Goal: Task Accomplishment & Management: Manage account settings

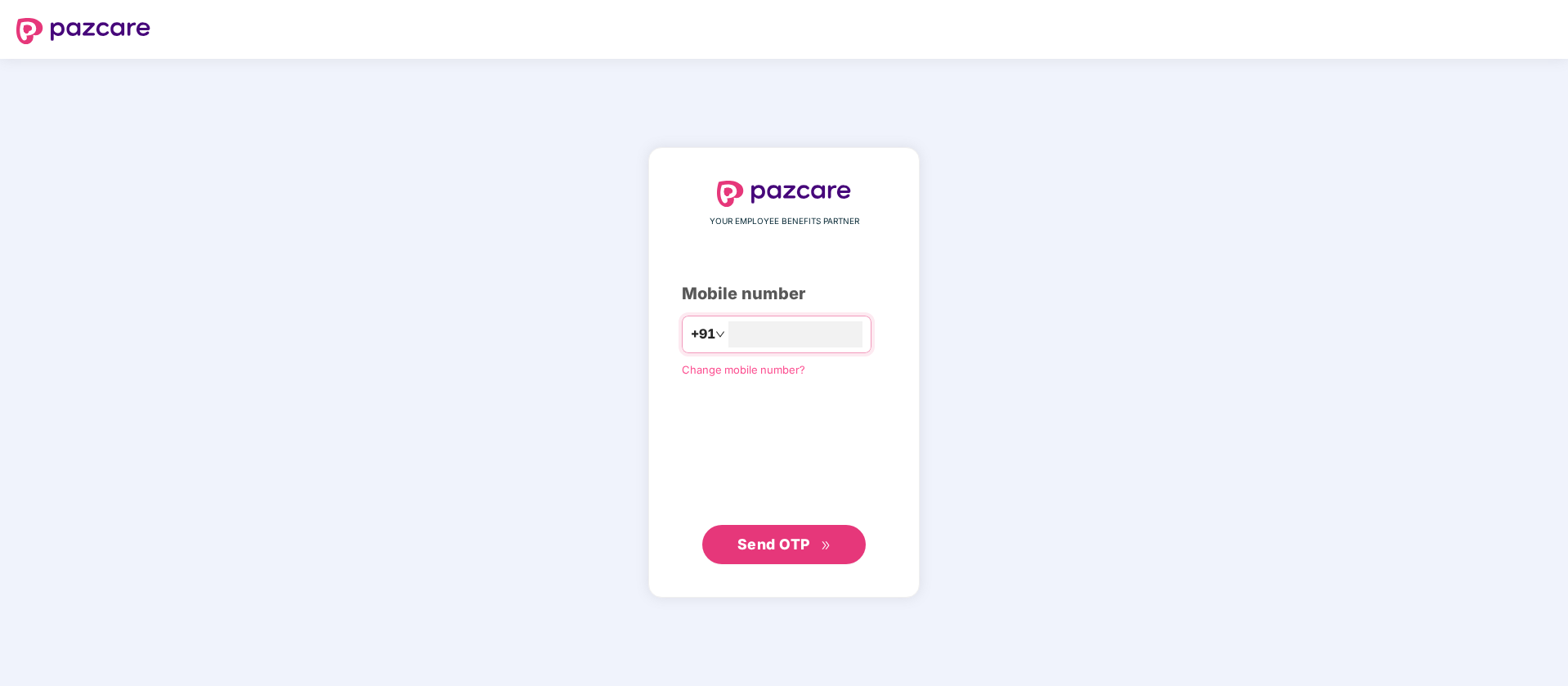
type input "**********"
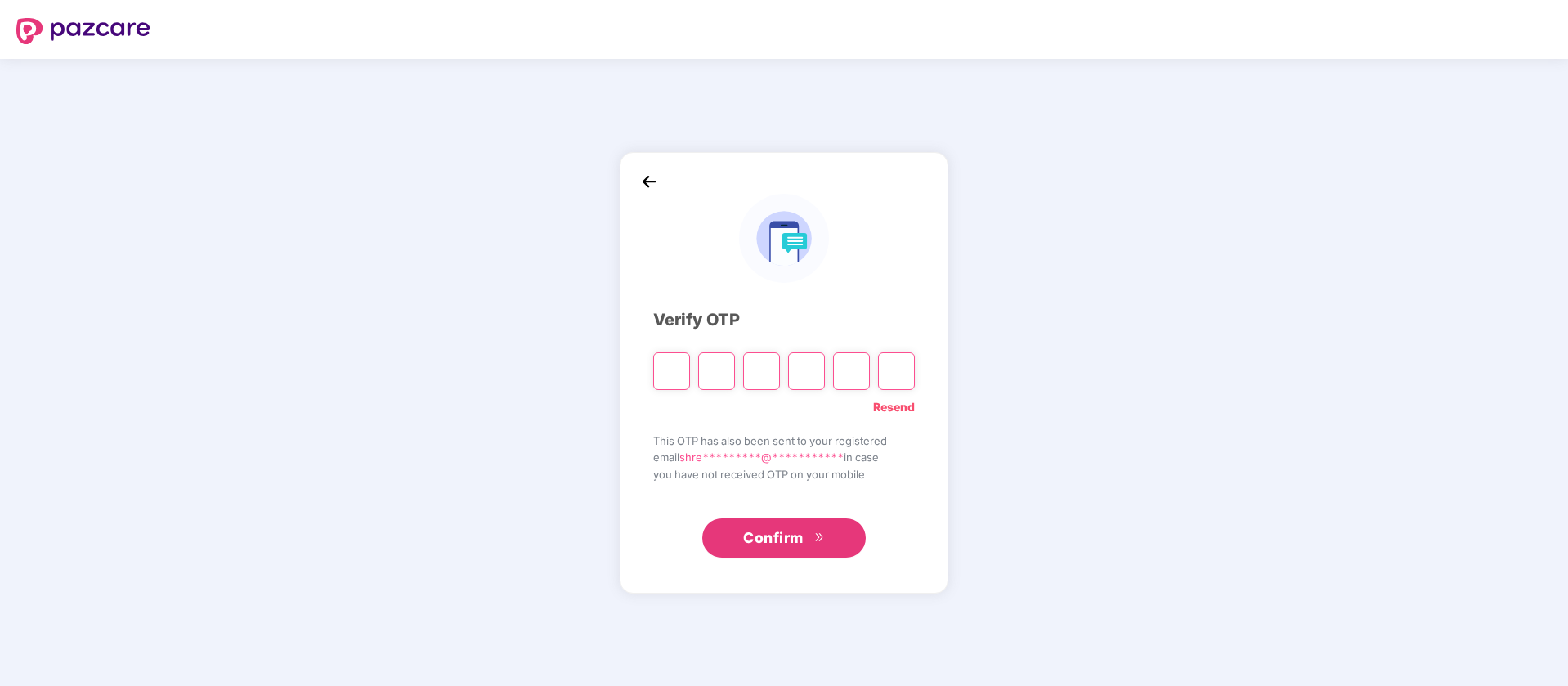
type input "*"
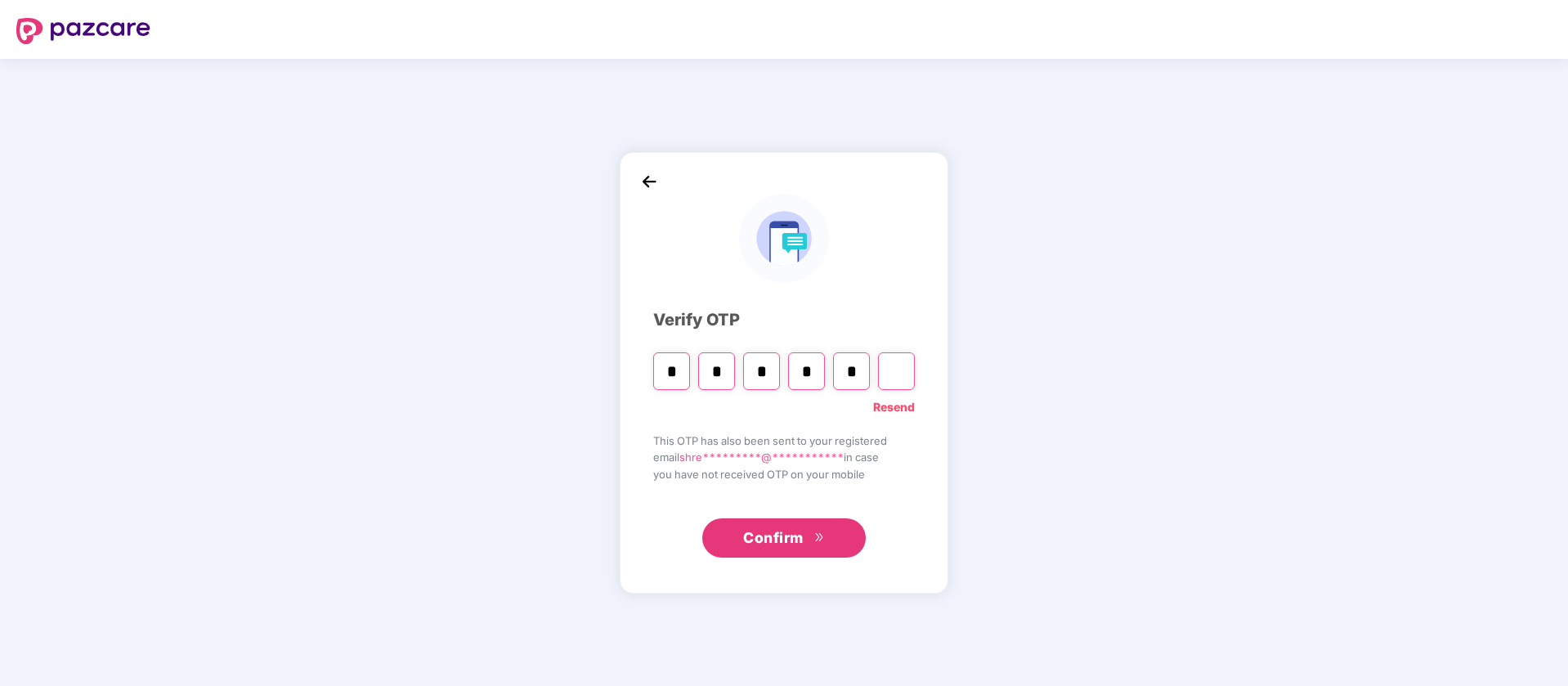
type input "*"
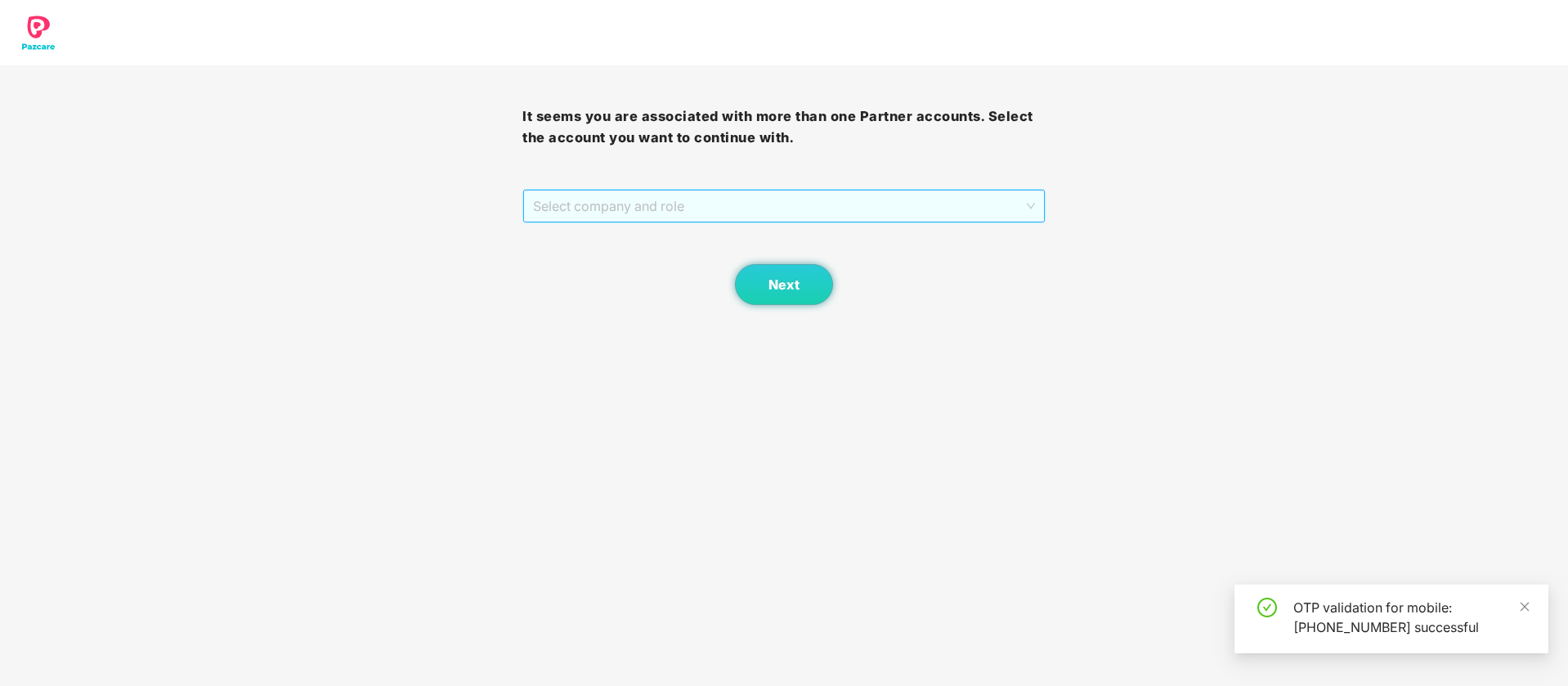
click at [666, 199] on span "Select company and role" at bounding box center [784, 206] width 501 height 31
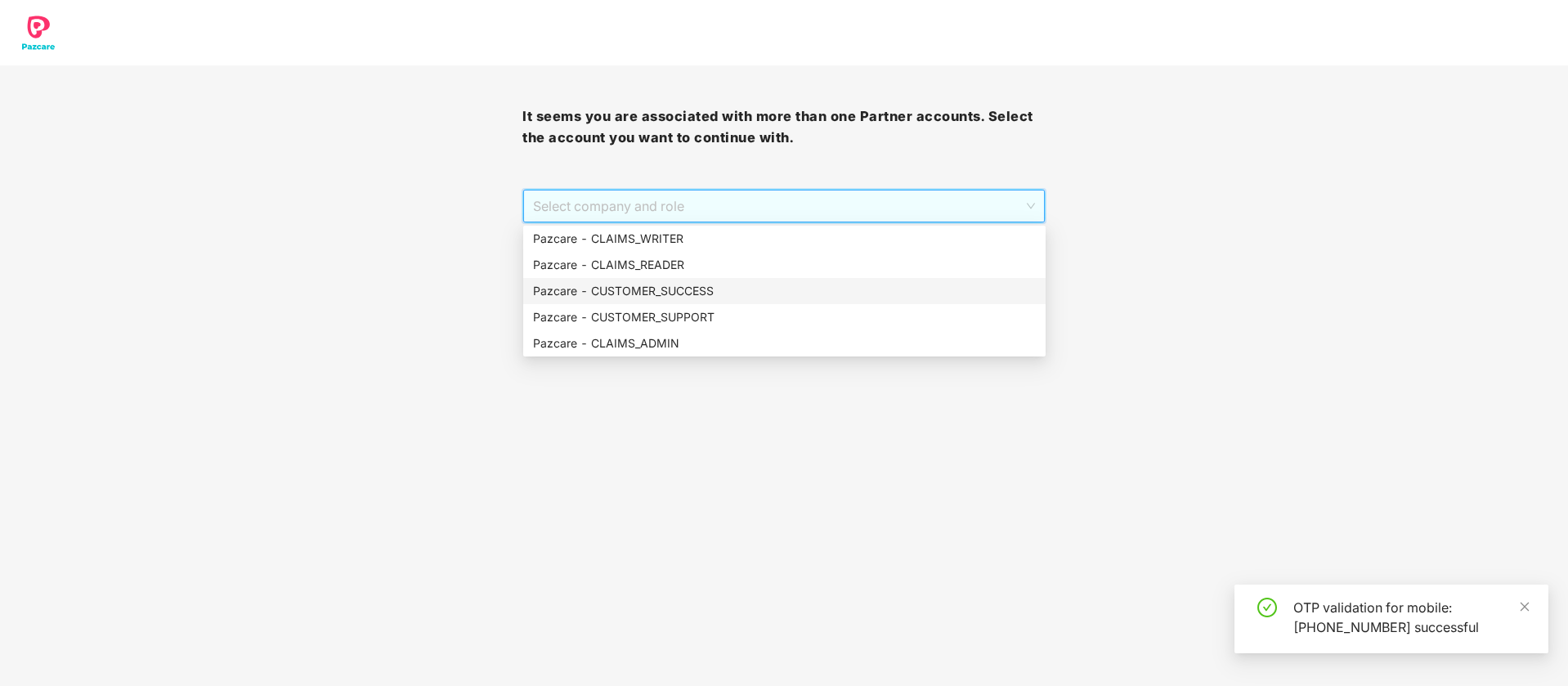
click at [666, 294] on div "Pazcare - CUSTOMER_SUCCESS" at bounding box center [785, 291] width 503 height 18
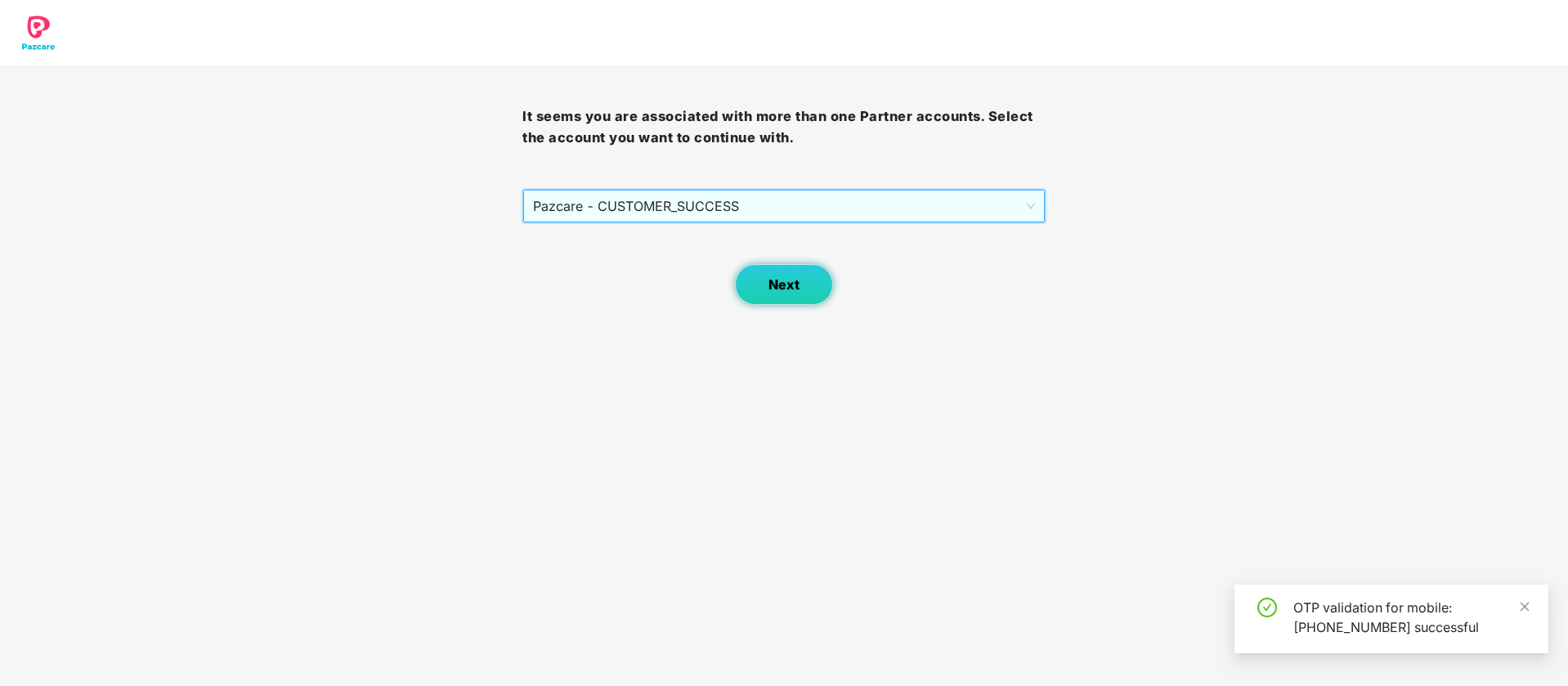
click at [789, 291] on span "Next" at bounding box center [784, 285] width 31 height 15
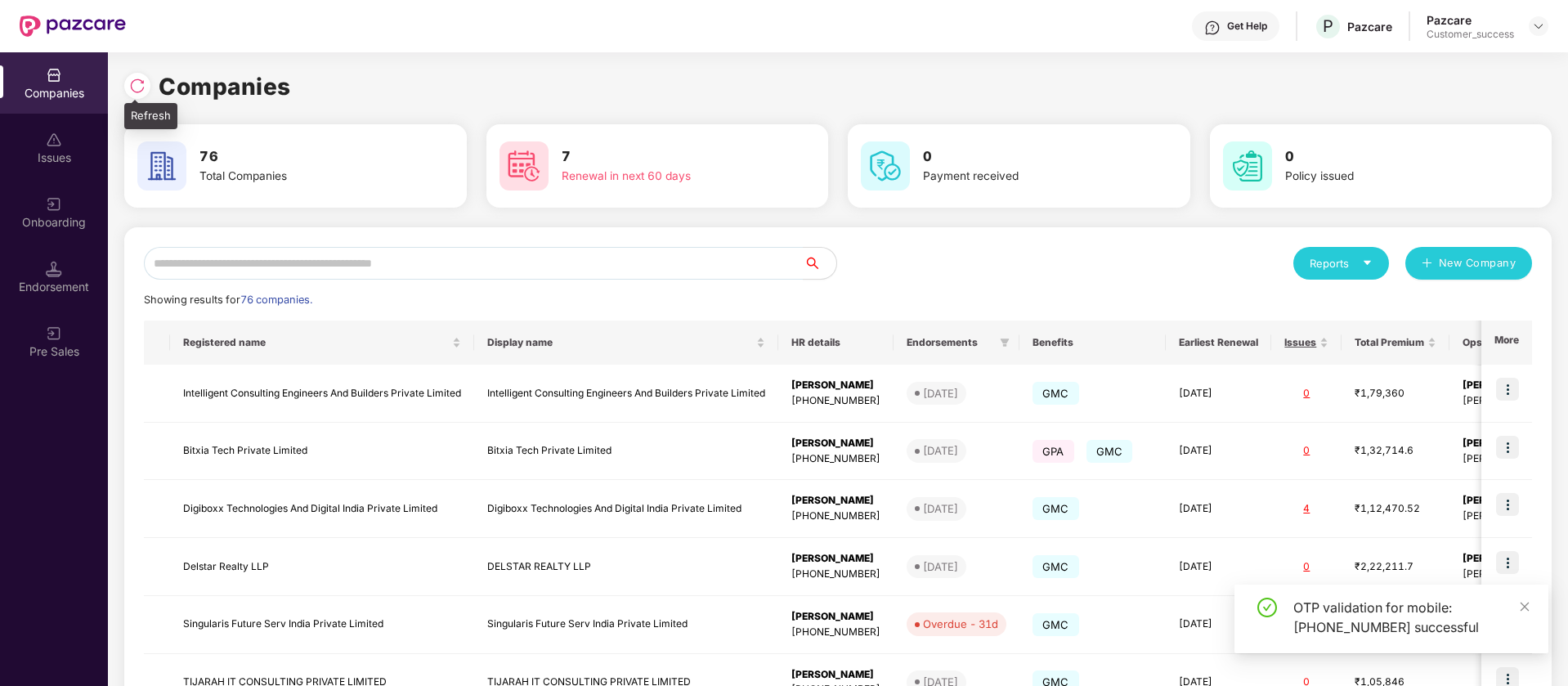
click at [138, 78] on img at bounding box center [137, 85] width 16 height 16
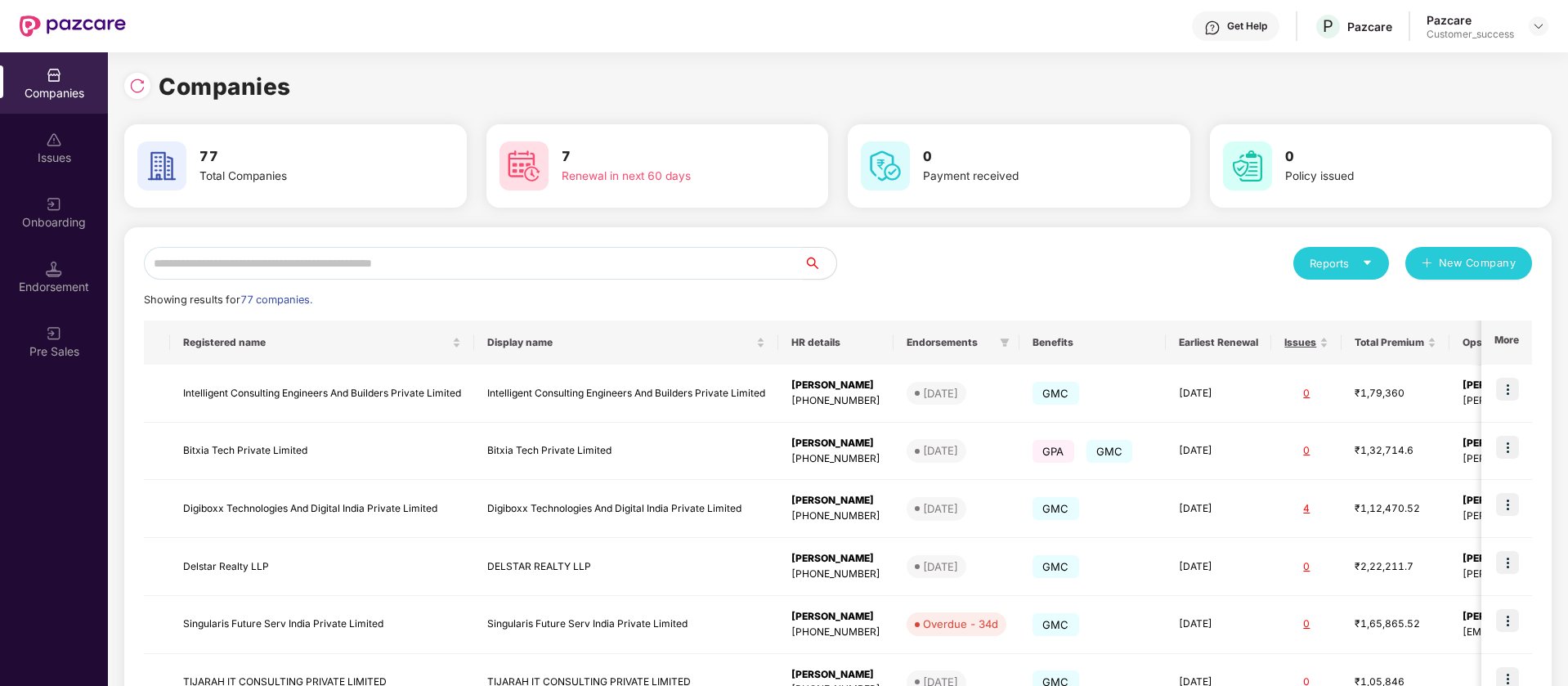
click at [71, 207] on div "Onboarding" at bounding box center [54, 212] width 108 height 61
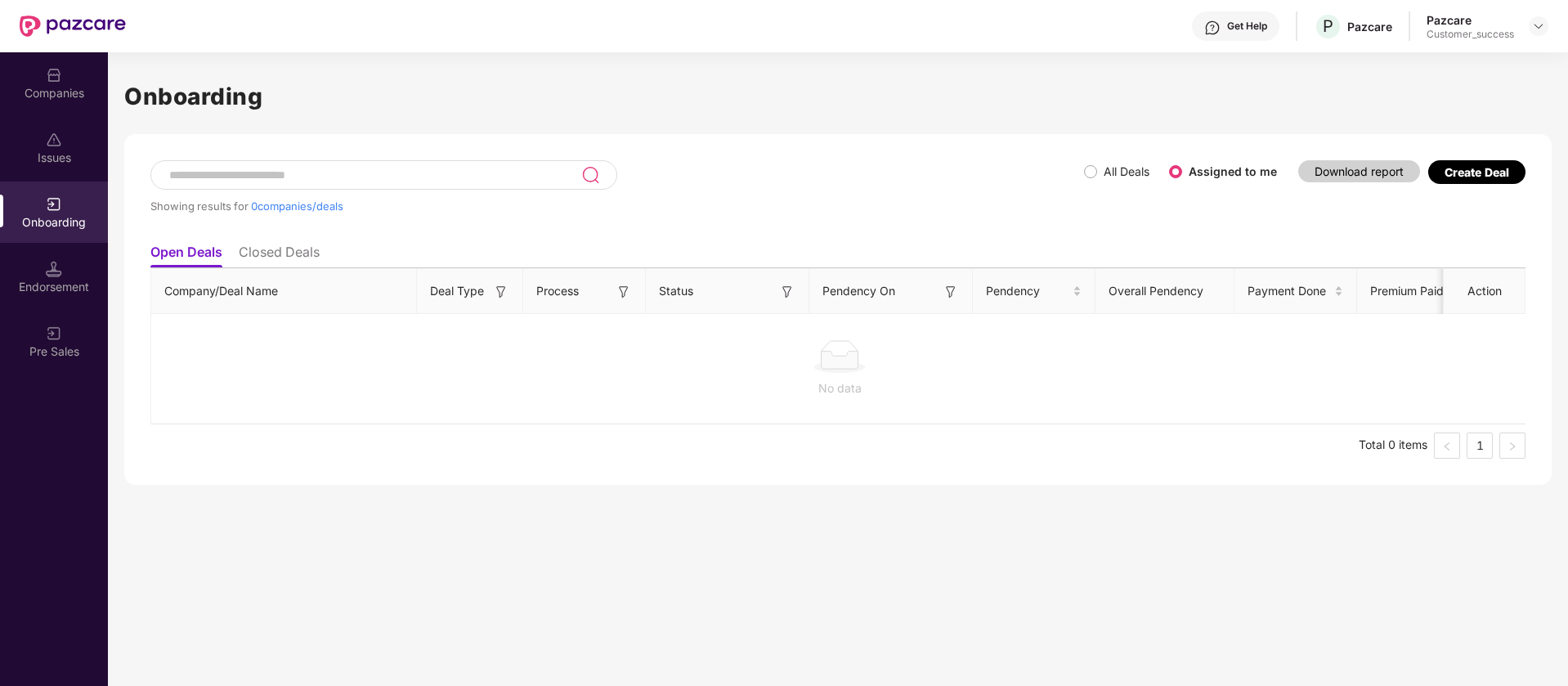
click at [1112, 174] on label "All Deals" at bounding box center [1127, 171] width 46 height 14
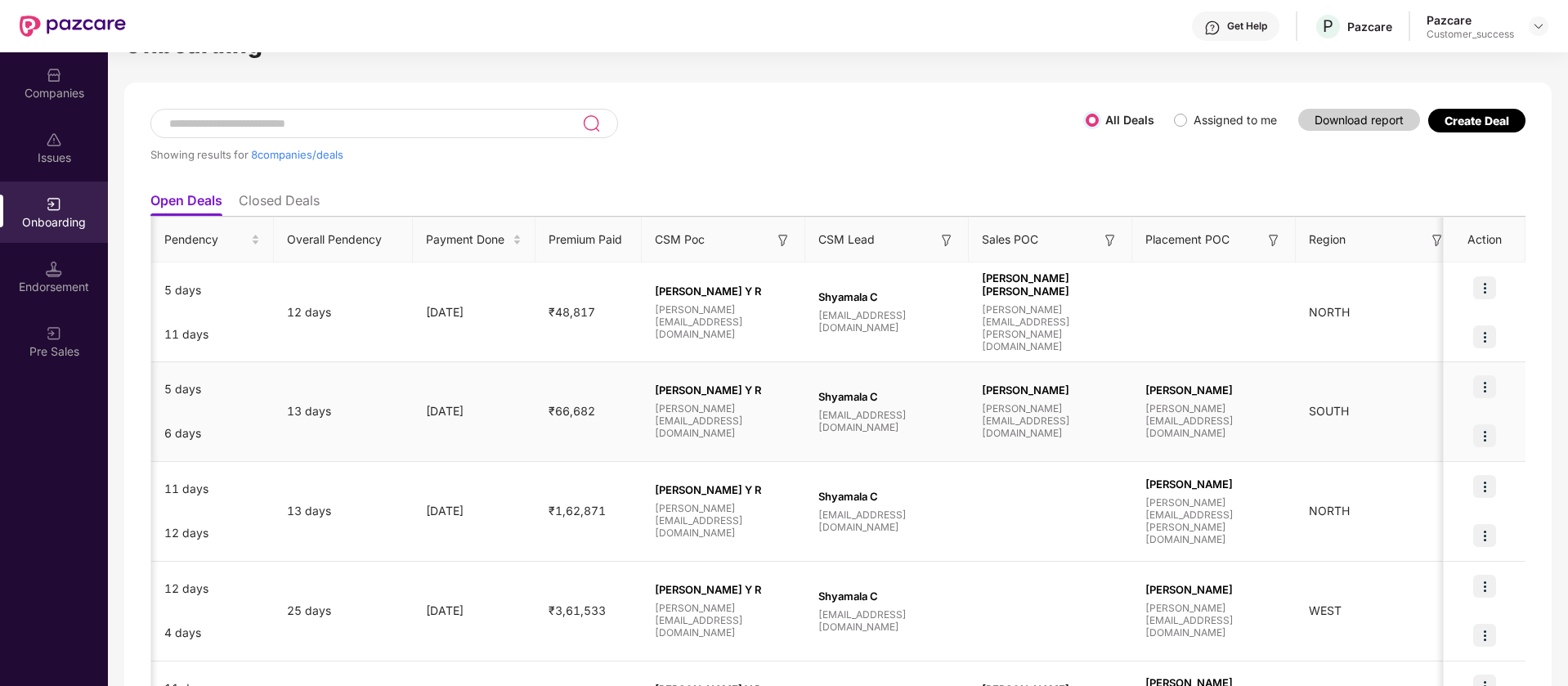
scroll to position [0, 831]
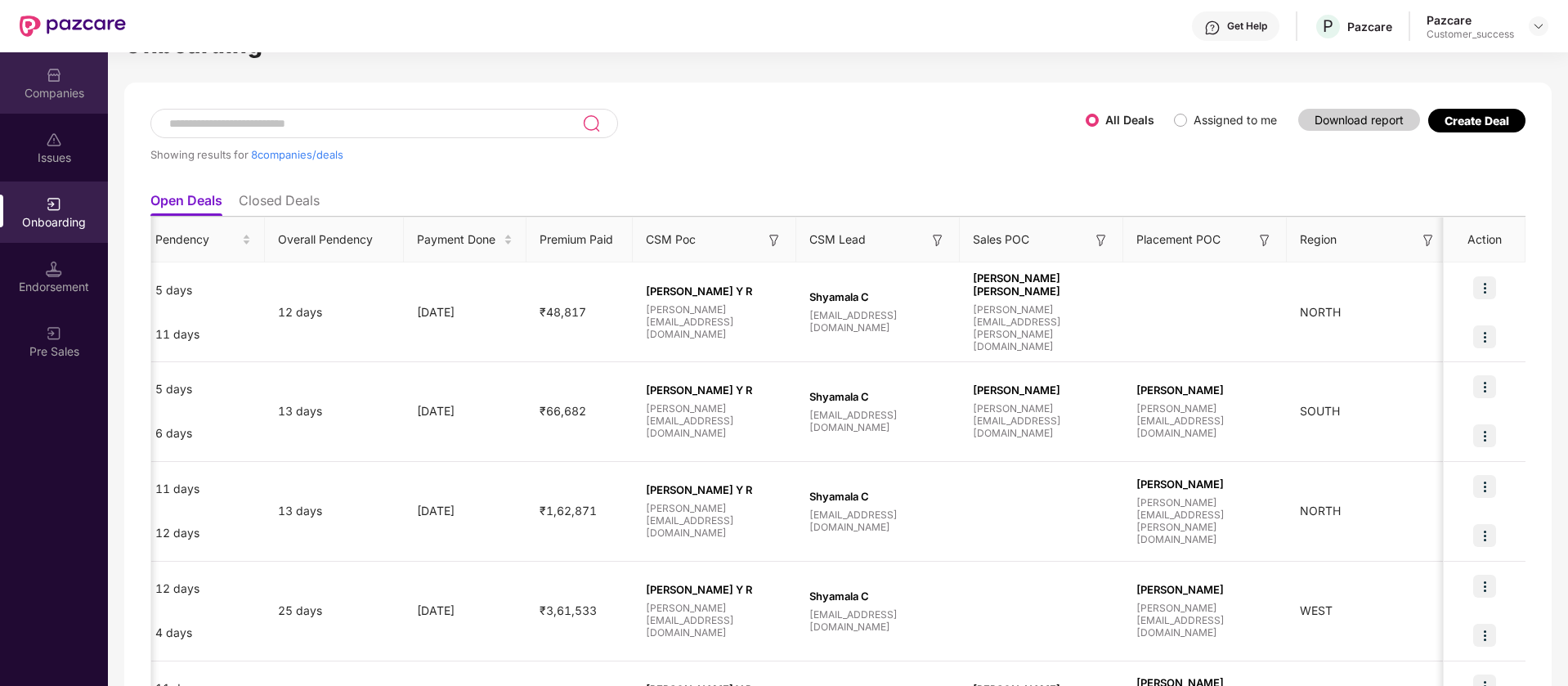
click at [39, 92] on div "Companies" at bounding box center [54, 93] width 108 height 16
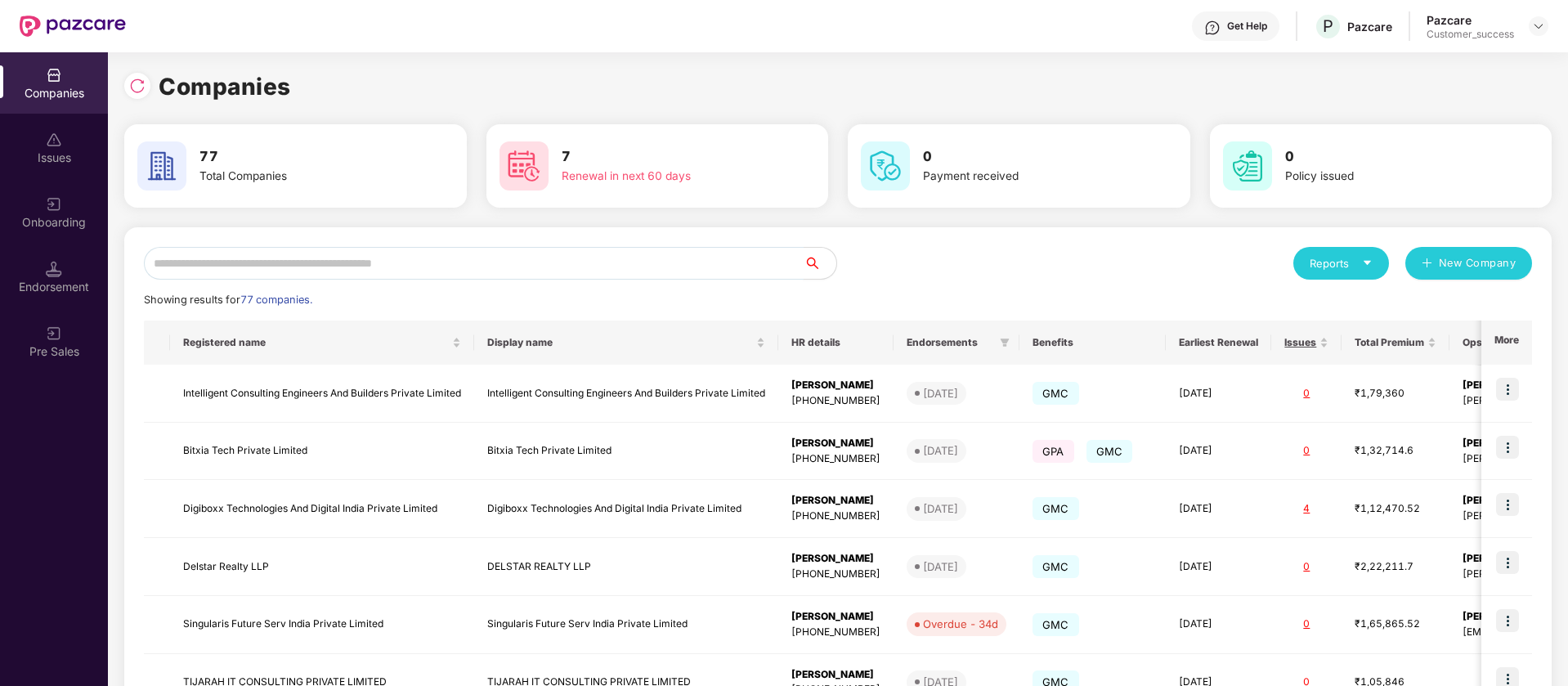
click at [289, 259] on input "text" at bounding box center [474, 263] width 660 height 32
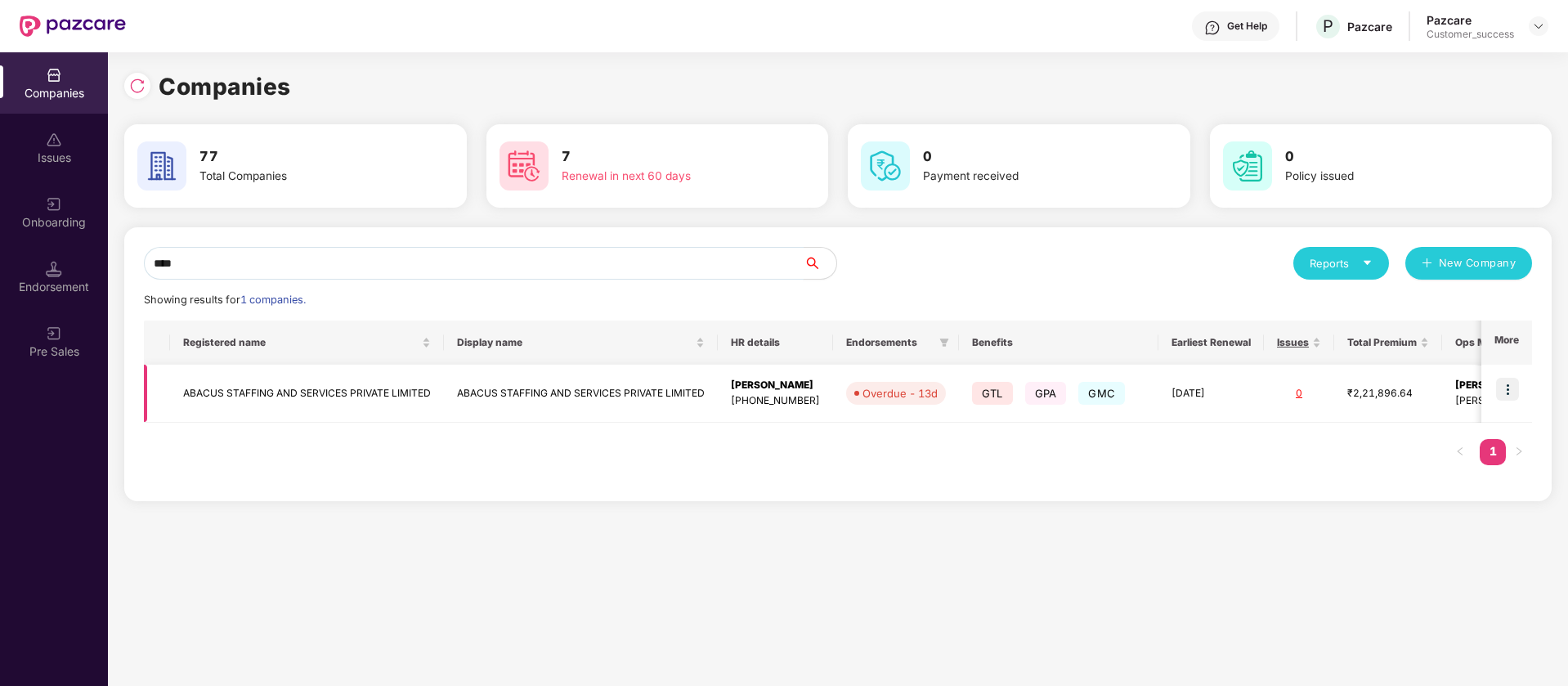
type input "****"
click at [815, 393] on td "kavitha +918618162254" at bounding box center [775, 394] width 115 height 58
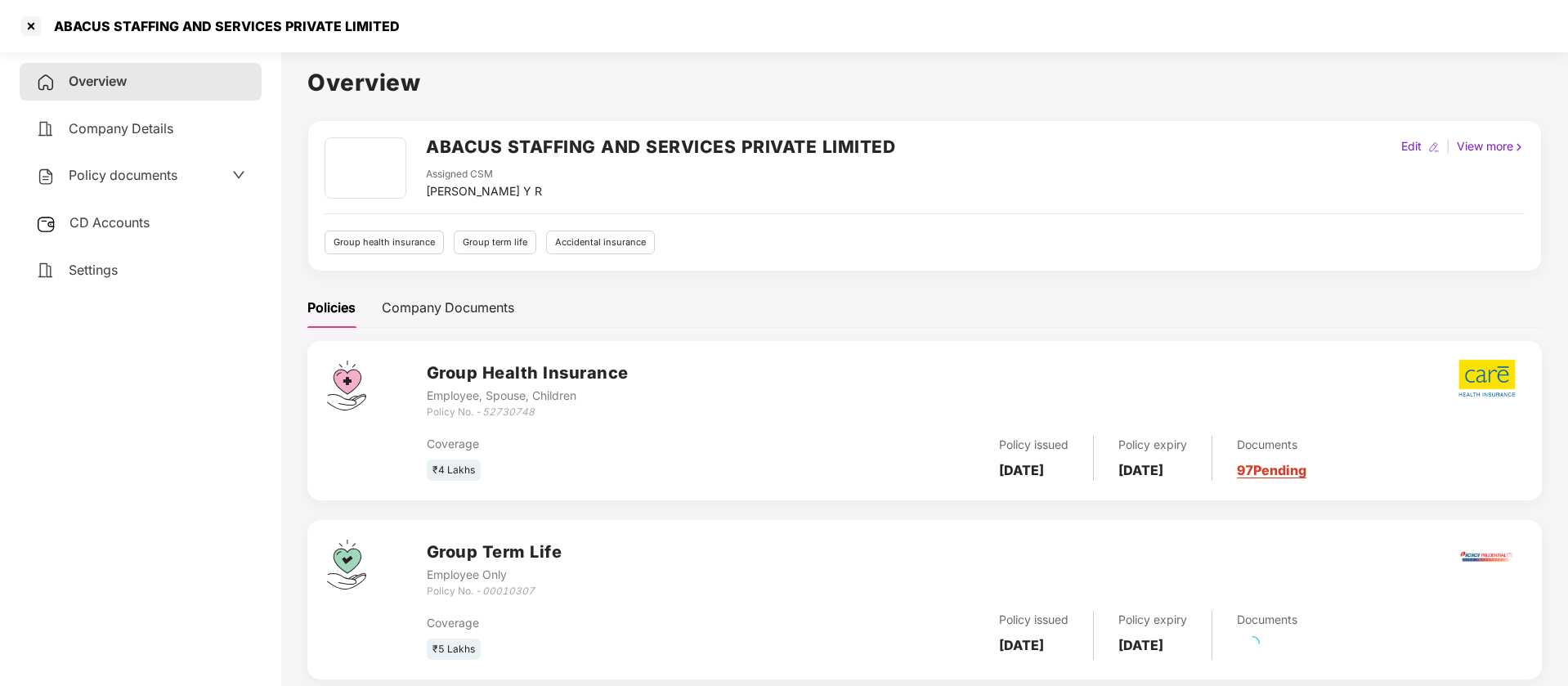
click at [174, 177] on span "Policy documents" at bounding box center [124, 175] width 109 height 16
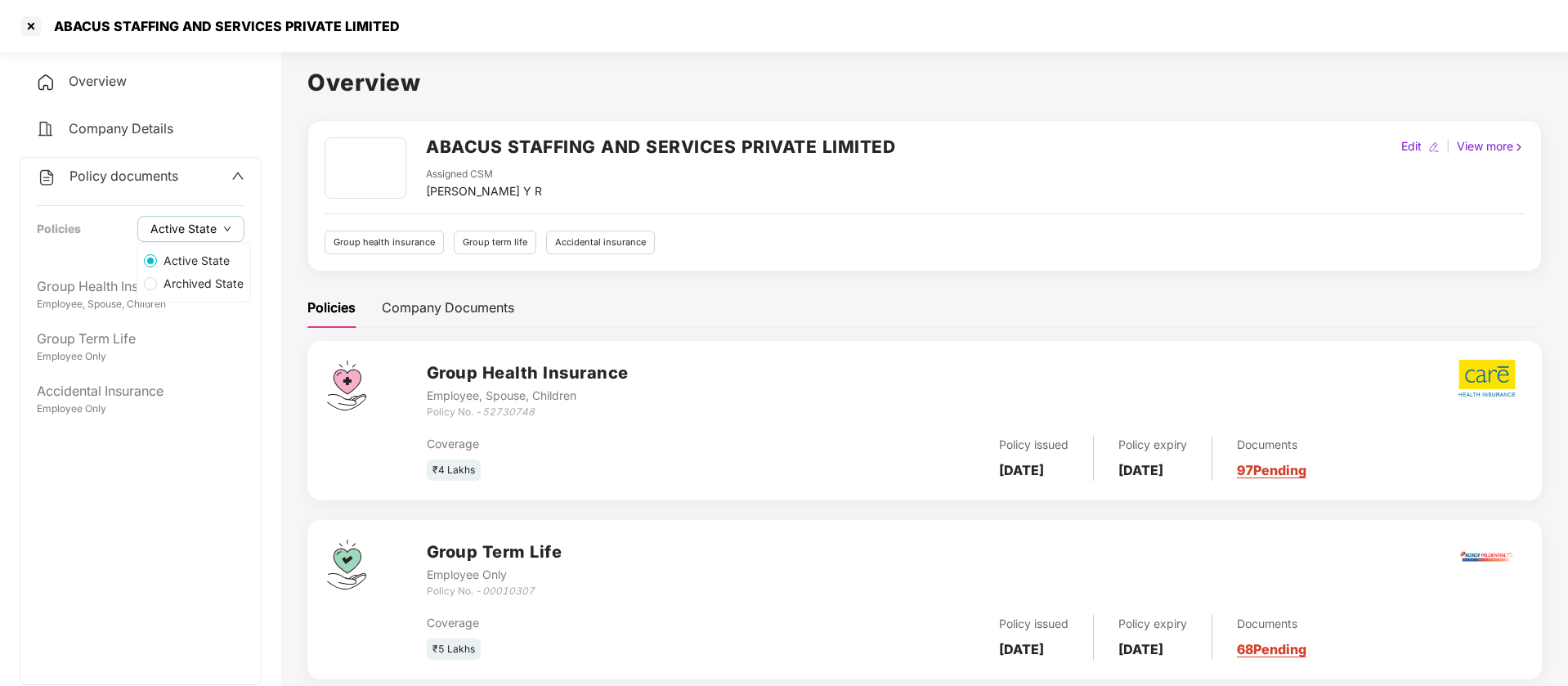
click at [222, 239] on button "Active State" at bounding box center [191, 228] width 107 height 26
click at [211, 284] on span "Archived State" at bounding box center [203, 283] width 93 height 18
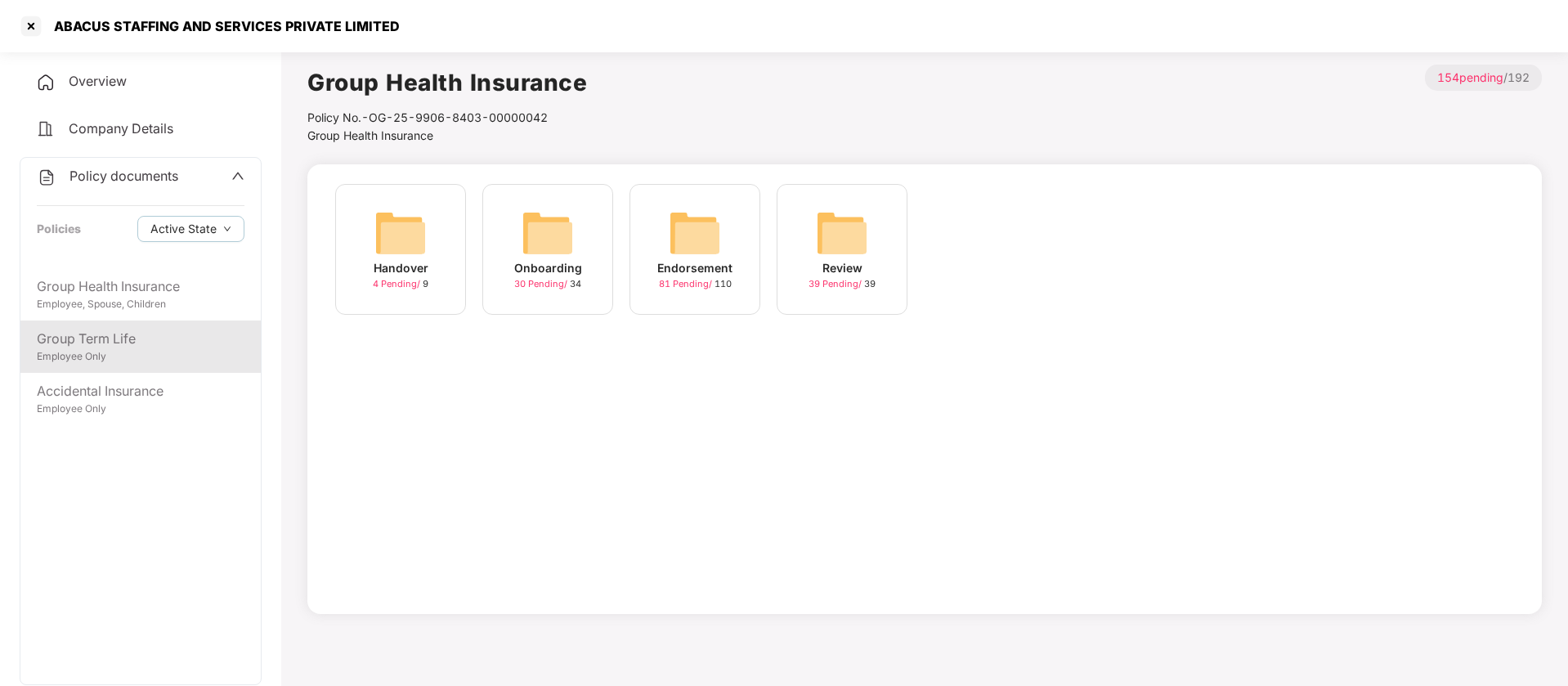
click at [164, 353] on div "Employee Only" at bounding box center [141, 357] width 208 height 15
click at [213, 218] on button "Active State" at bounding box center [191, 228] width 107 height 26
click at [219, 274] on span "Archived State" at bounding box center [203, 283] width 93 height 18
click at [214, 256] on span "Active State" at bounding box center [196, 260] width 79 height 18
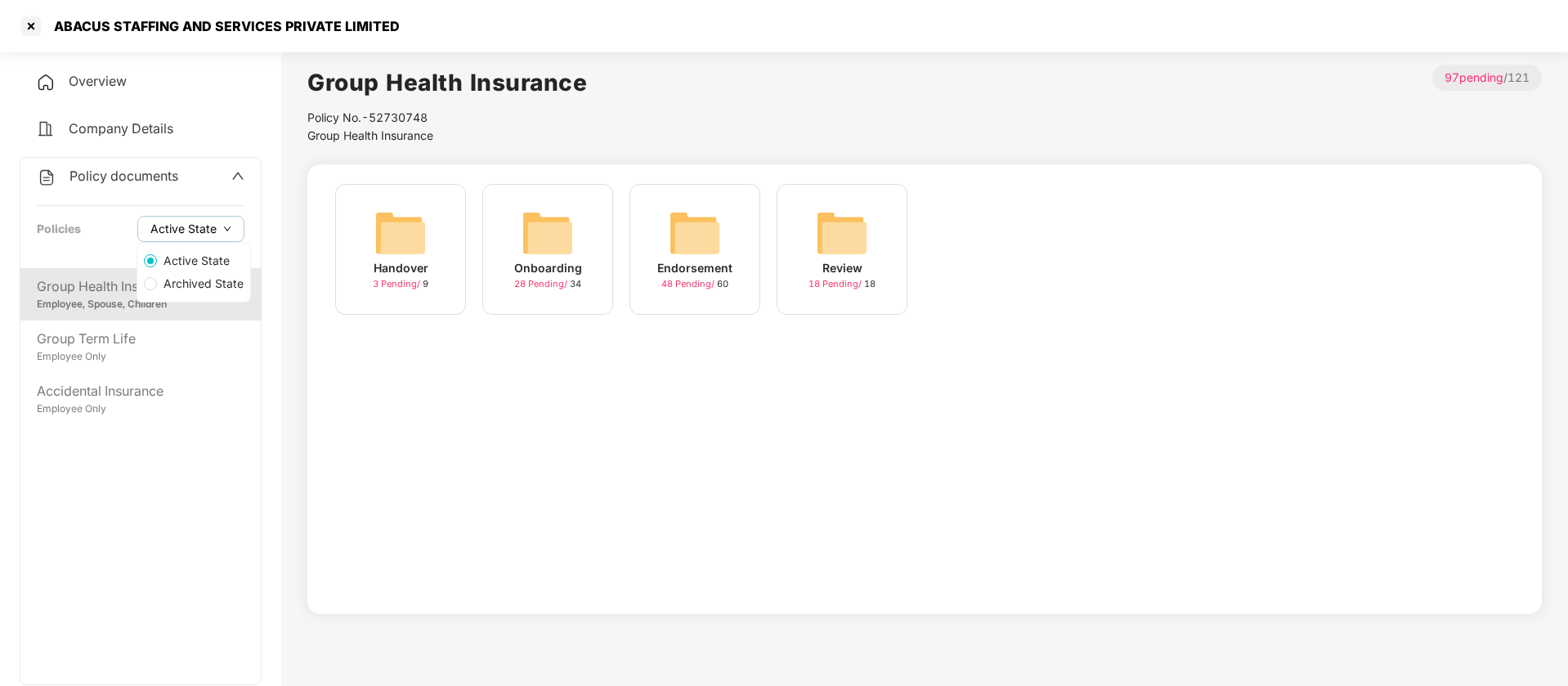
click at [217, 232] on button "Active State" at bounding box center [191, 228] width 107 height 26
click at [210, 278] on span "Archived State" at bounding box center [203, 283] width 93 height 18
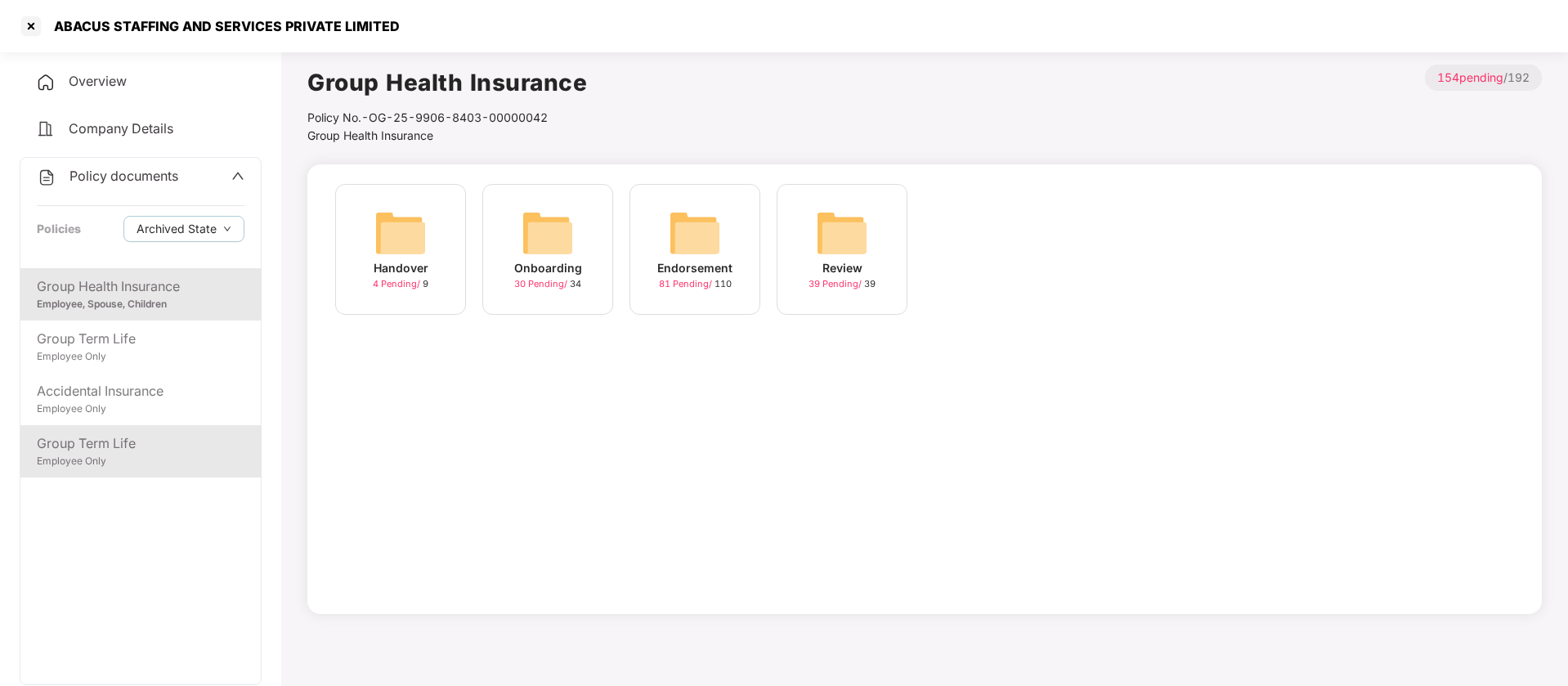
click at [189, 458] on div "Employee Only" at bounding box center [141, 461] width 208 height 15
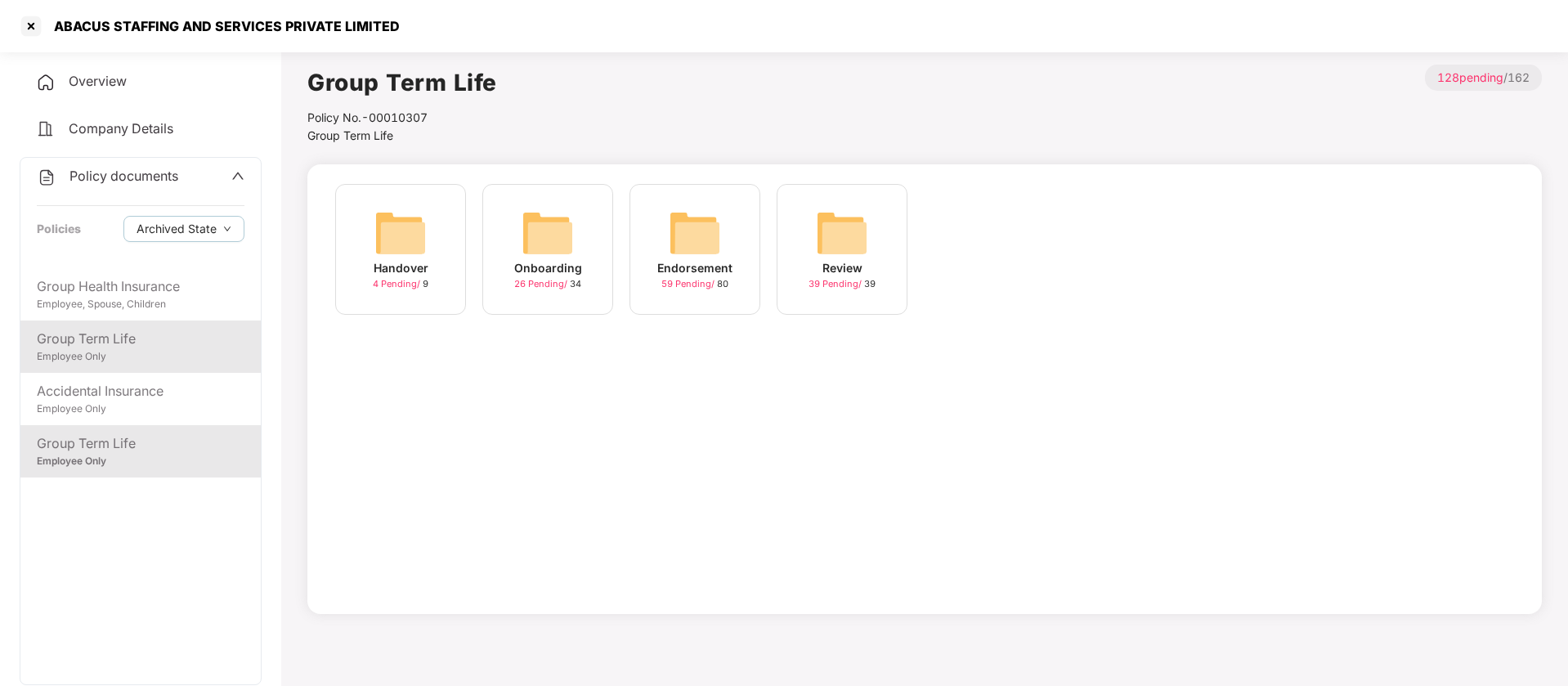
click at [192, 349] on div "Employee Only" at bounding box center [141, 357] width 208 height 15
click at [406, 223] on img at bounding box center [400, 233] width 52 height 52
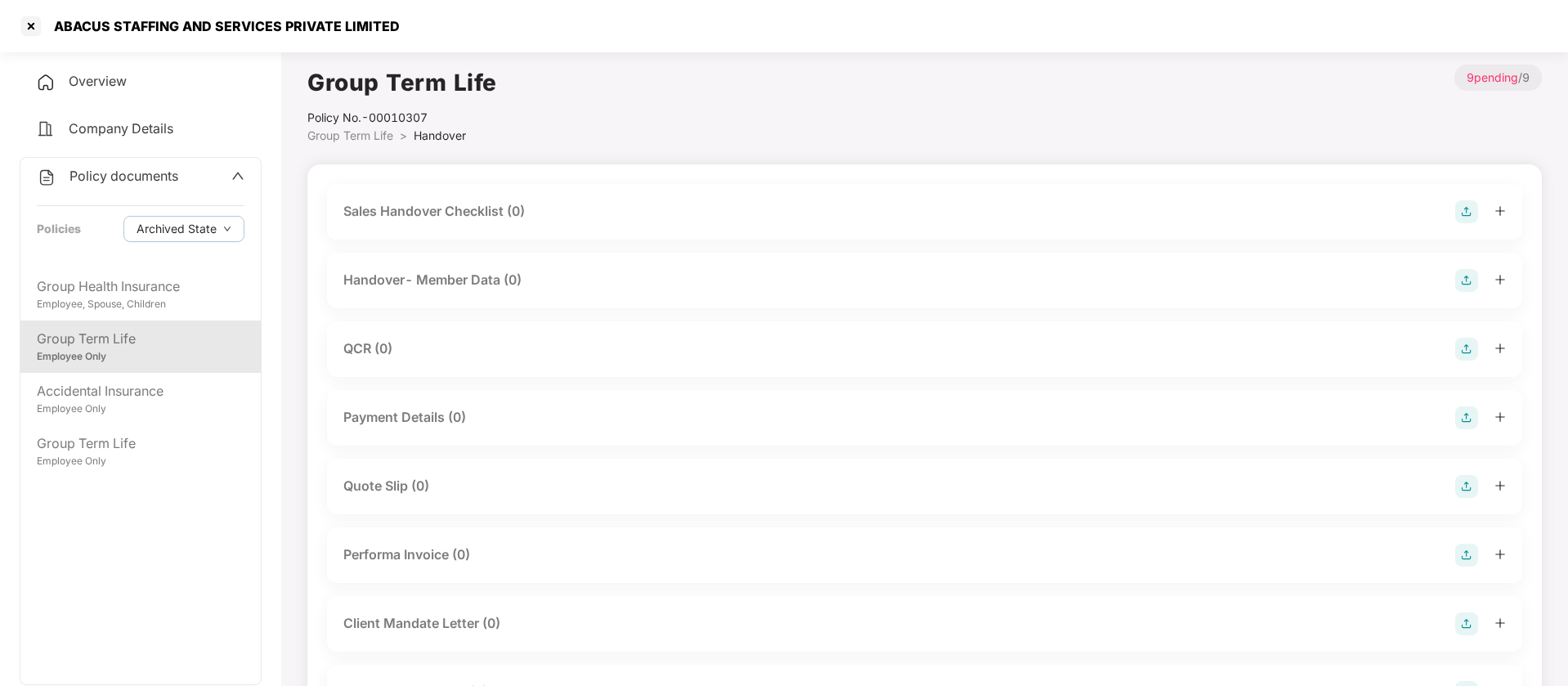
click at [386, 135] on span "Group Term Life" at bounding box center [350, 135] width 86 height 14
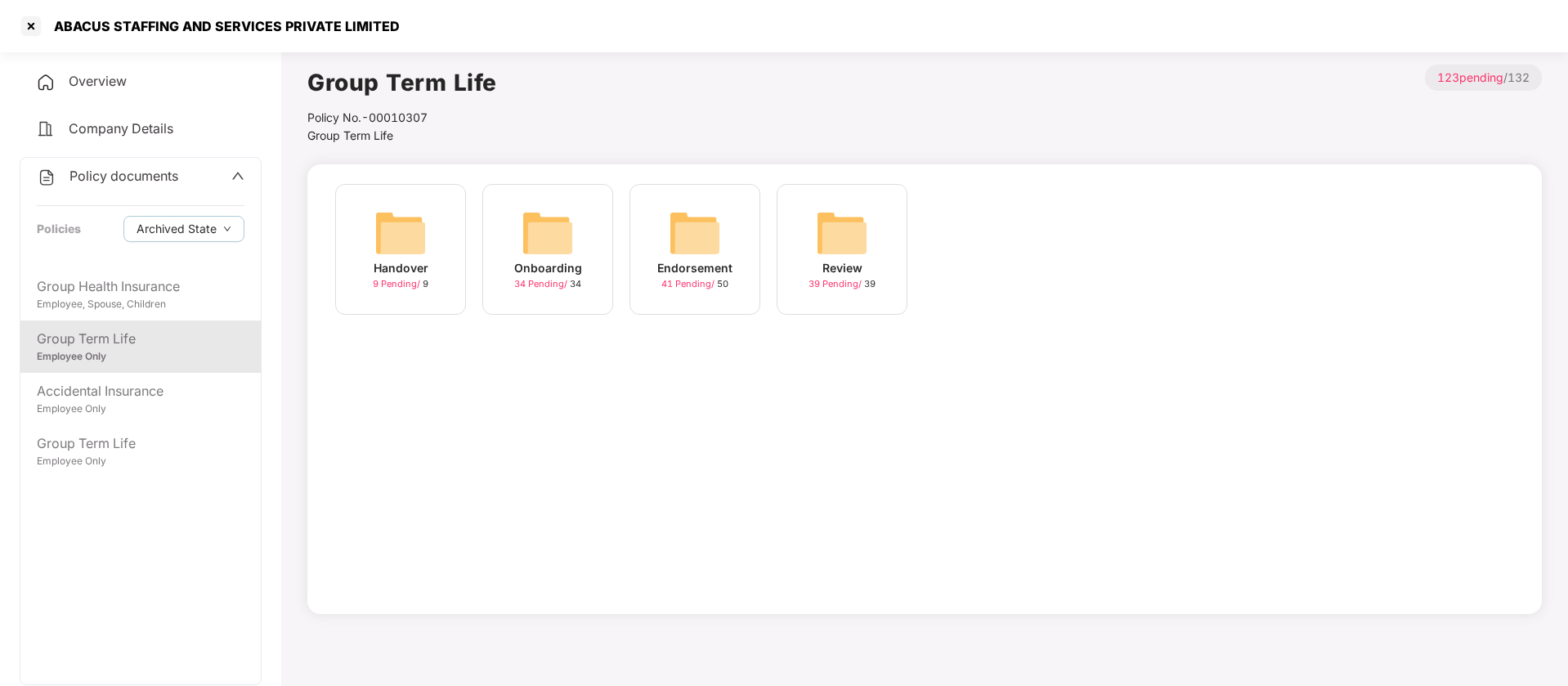
click at [601, 217] on div "Onboarding 34 Pending / 34" at bounding box center [548, 250] width 131 height 131
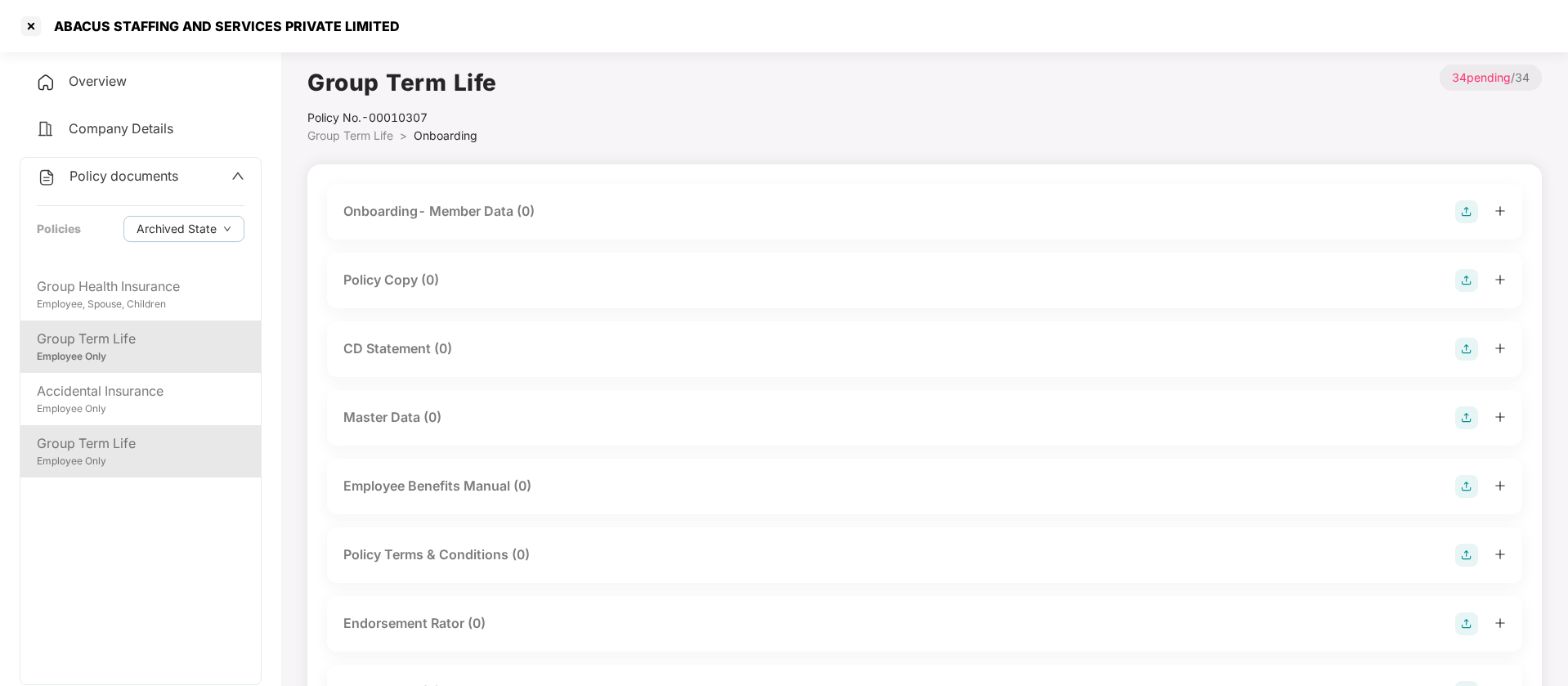
click at [132, 443] on div "Group Term Life" at bounding box center [141, 443] width 208 height 20
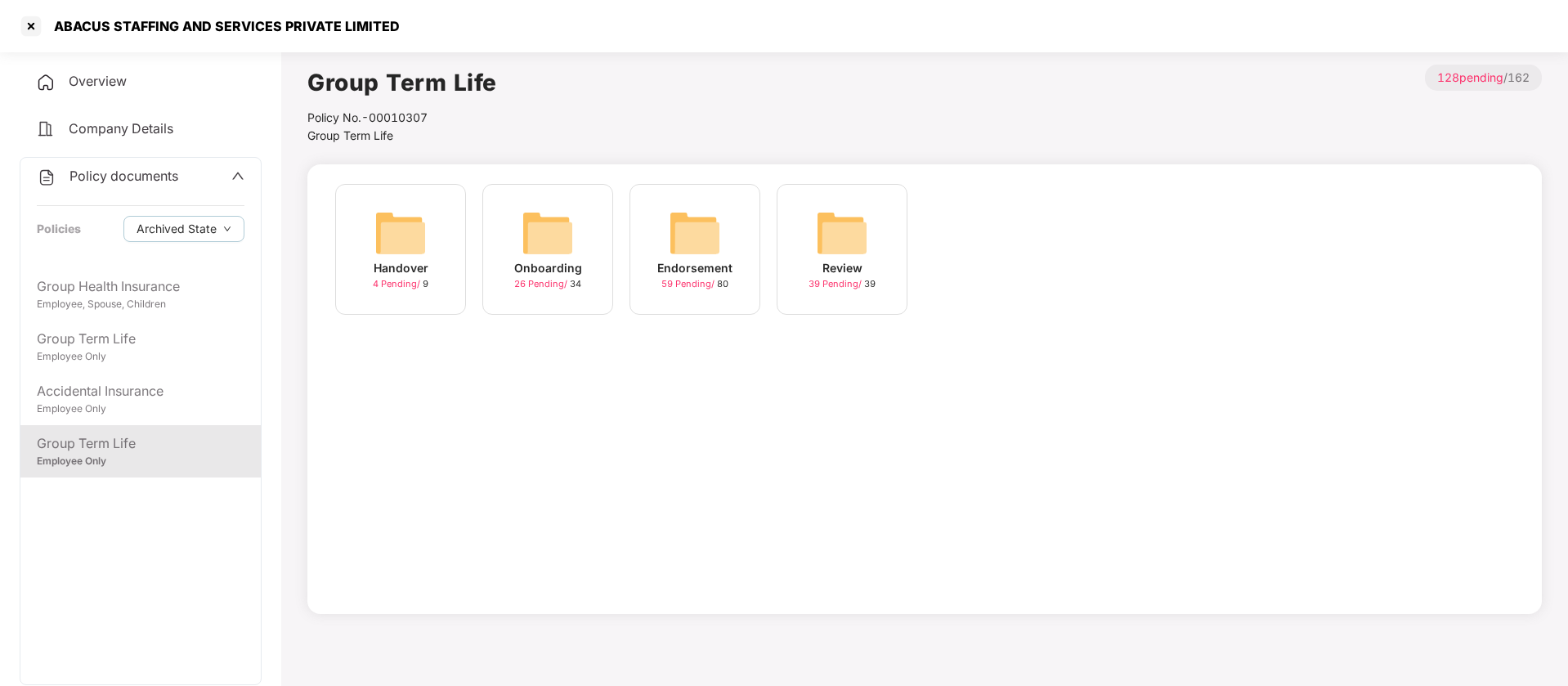
click at [543, 233] on img at bounding box center [547, 233] width 52 height 52
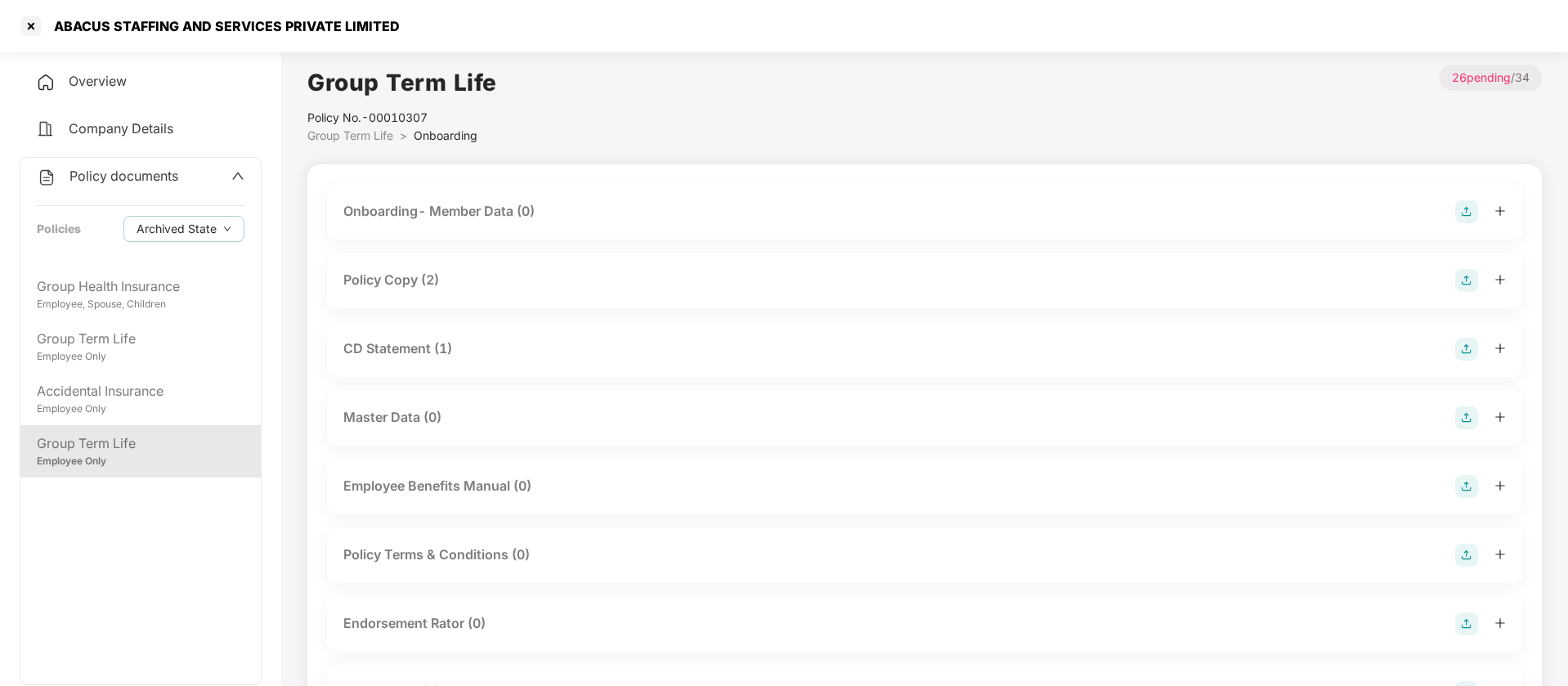
click at [413, 286] on div "Policy Copy (2)" at bounding box center [391, 280] width 95 height 20
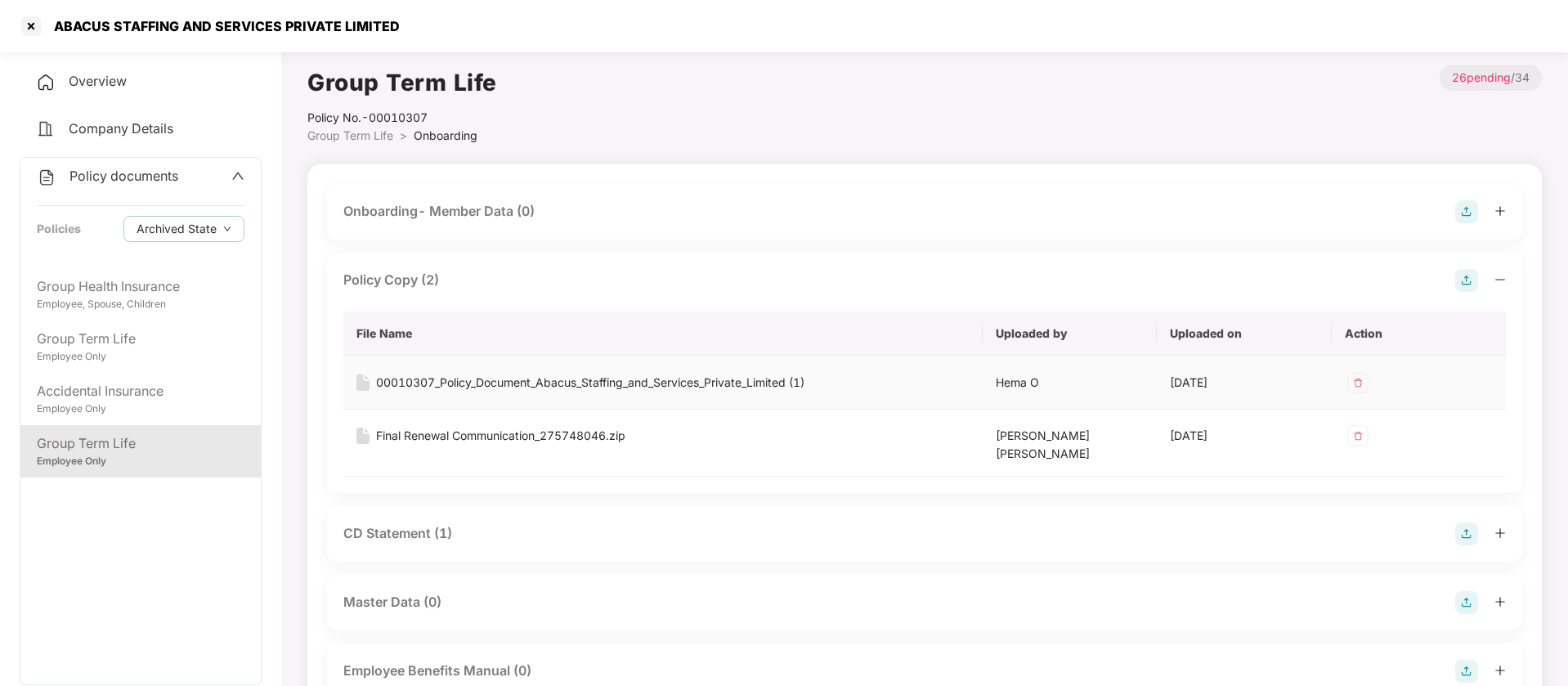
click at [591, 387] on div "00010307_Policy_Document_Abacus_Staffing_and_Services_Private_Limited (1)" at bounding box center [590, 382] width 429 height 18
click at [31, 36] on div at bounding box center [31, 26] width 26 height 26
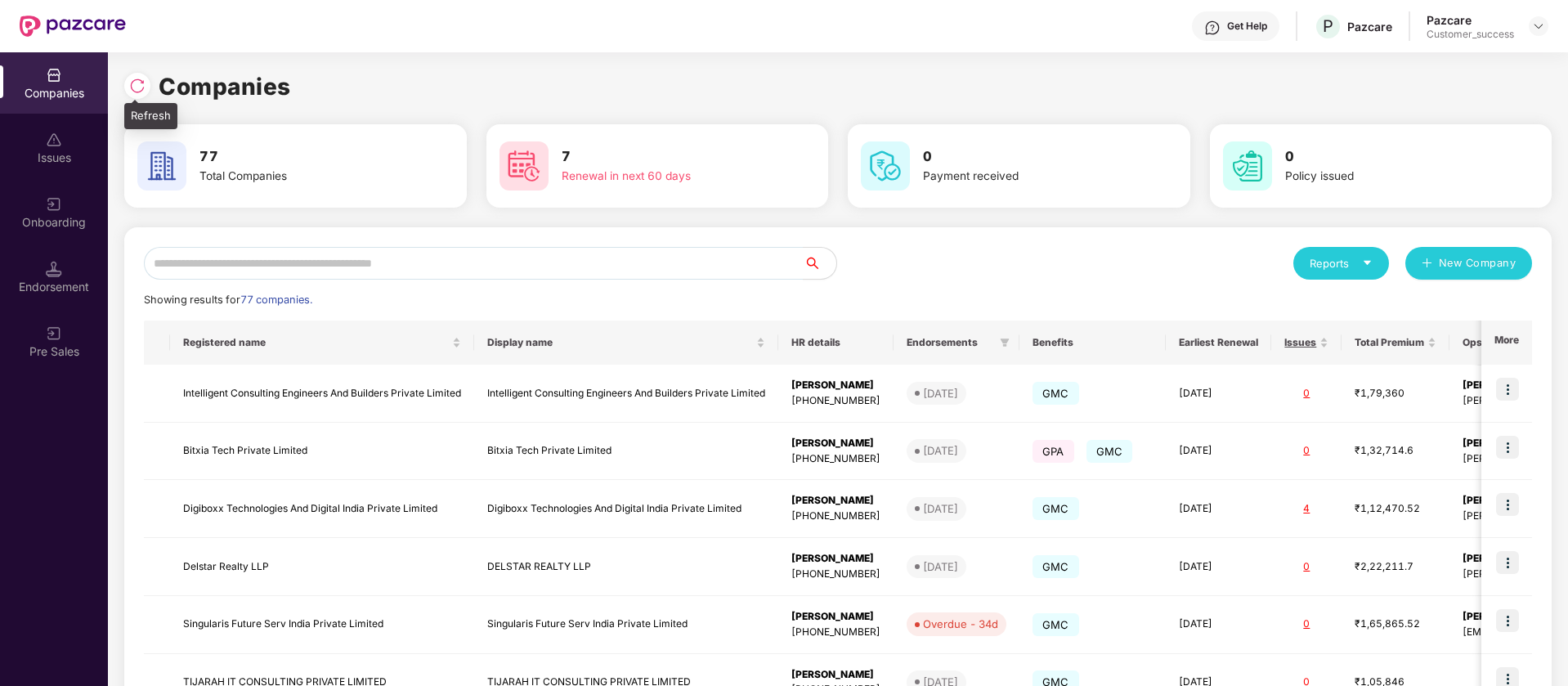
click at [140, 78] on img at bounding box center [137, 85] width 16 height 16
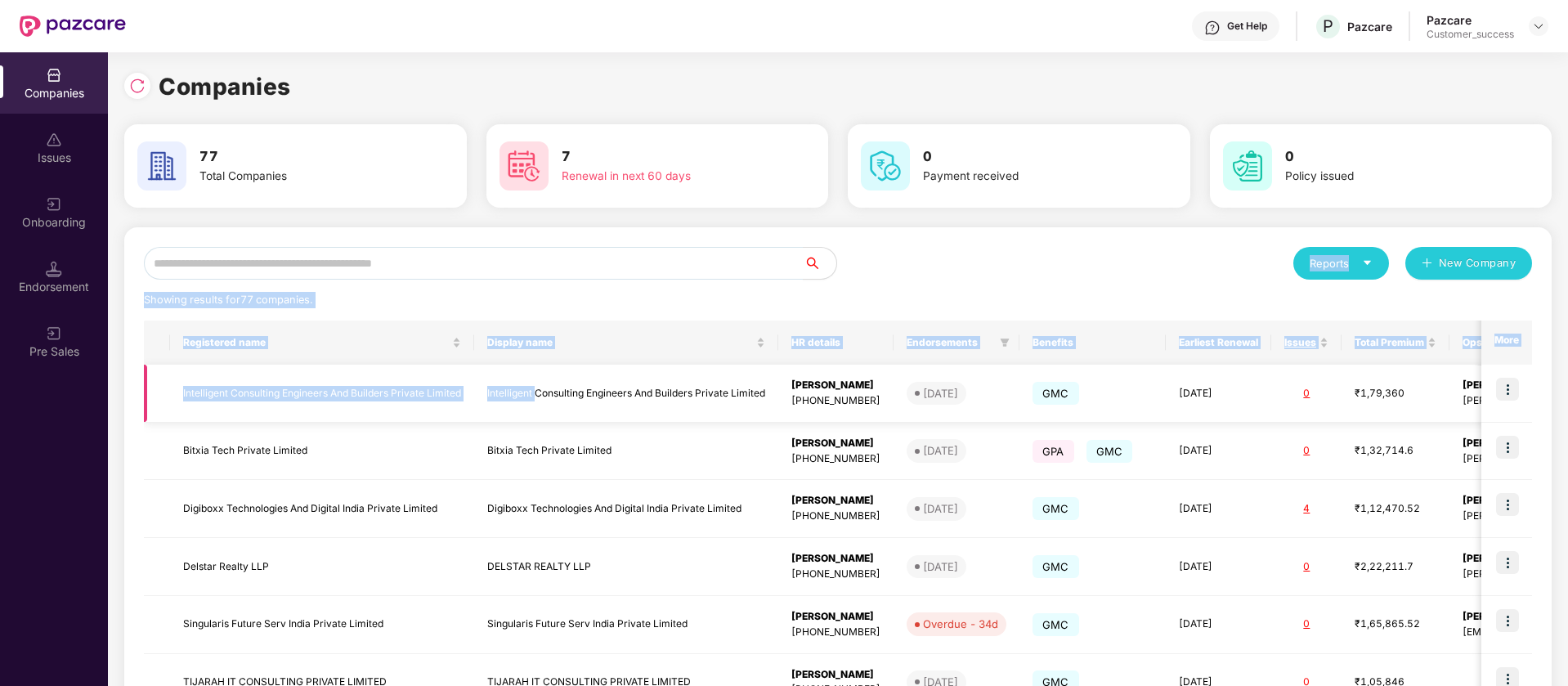
drag, startPoint x: 403, startPoint y: 228, endPoint x: 539, endPoint y: 413, distance: 229.6
click at [539, 413] on div "Reports New Company Showing results for 77 companies. Registered name Display n…" at bounding box center [838, 625] width 1427 height 794
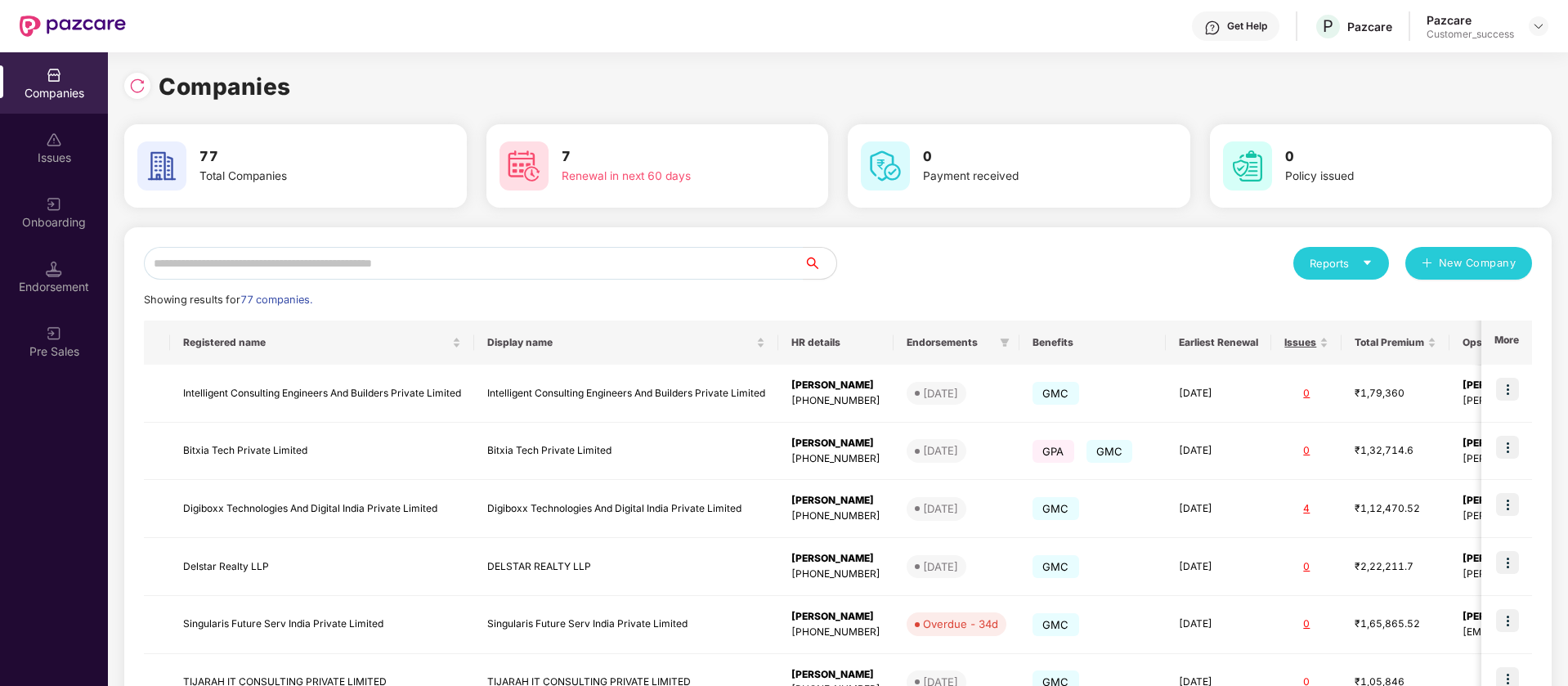
click at [1004, 66] on div "Companies 77 Total Companies 7 Renewal in next 60 days 0 Payment received 0 Pol…" at bounding box center [838, 543] width 1427 height 982
drag, startPoint x: 367, startPoint y: 231, endPoint x: 373, endPoint y: 248, distance: 18.0
click at [367, 232] on div "Reports New Company Showing results for 77 companies. Registered name Display n…" at bounding box center [838, 625] width 1427 height 794
click at [376, 258] on input "text" at bounding box center [474, 263] width 660 height 32
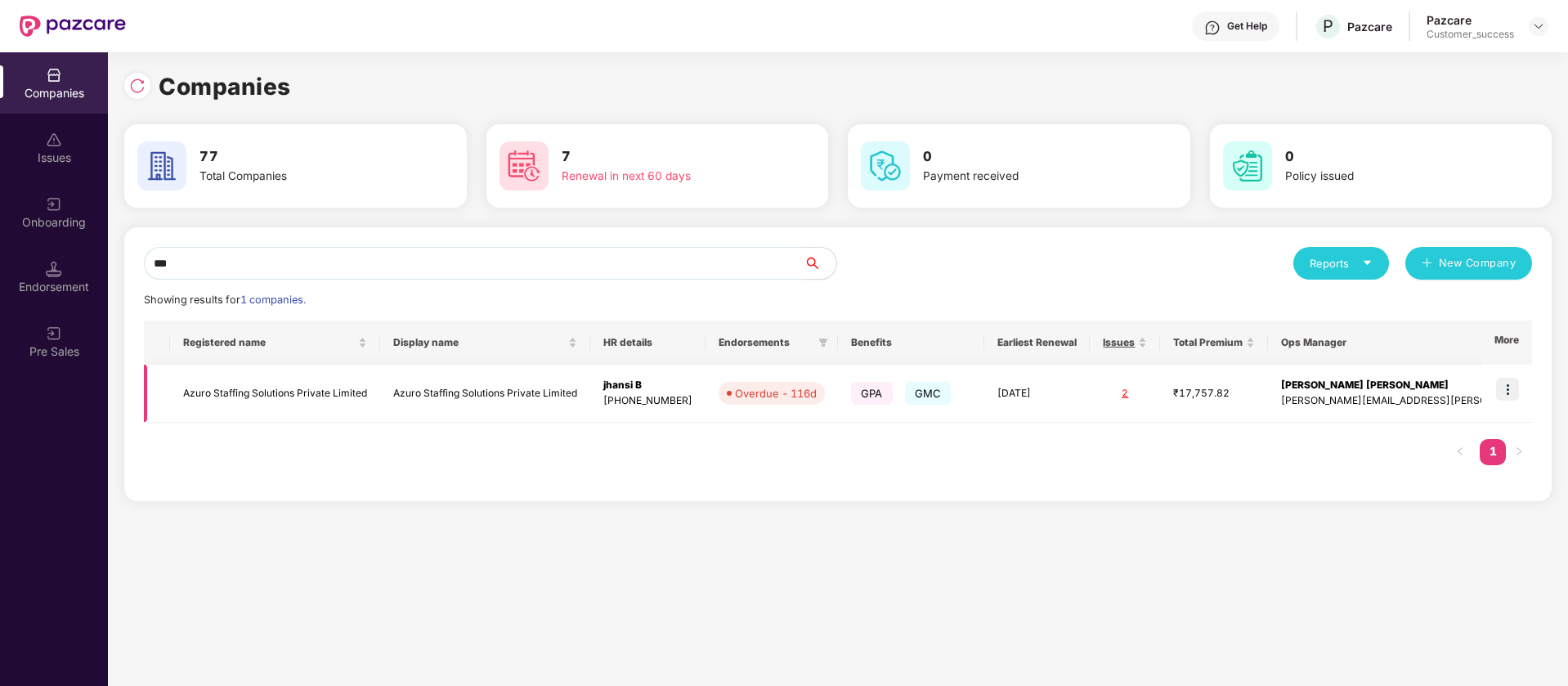
type input "***"
click at [1513, 390] on img at bounding box center [1507, 389] width 23 height 23
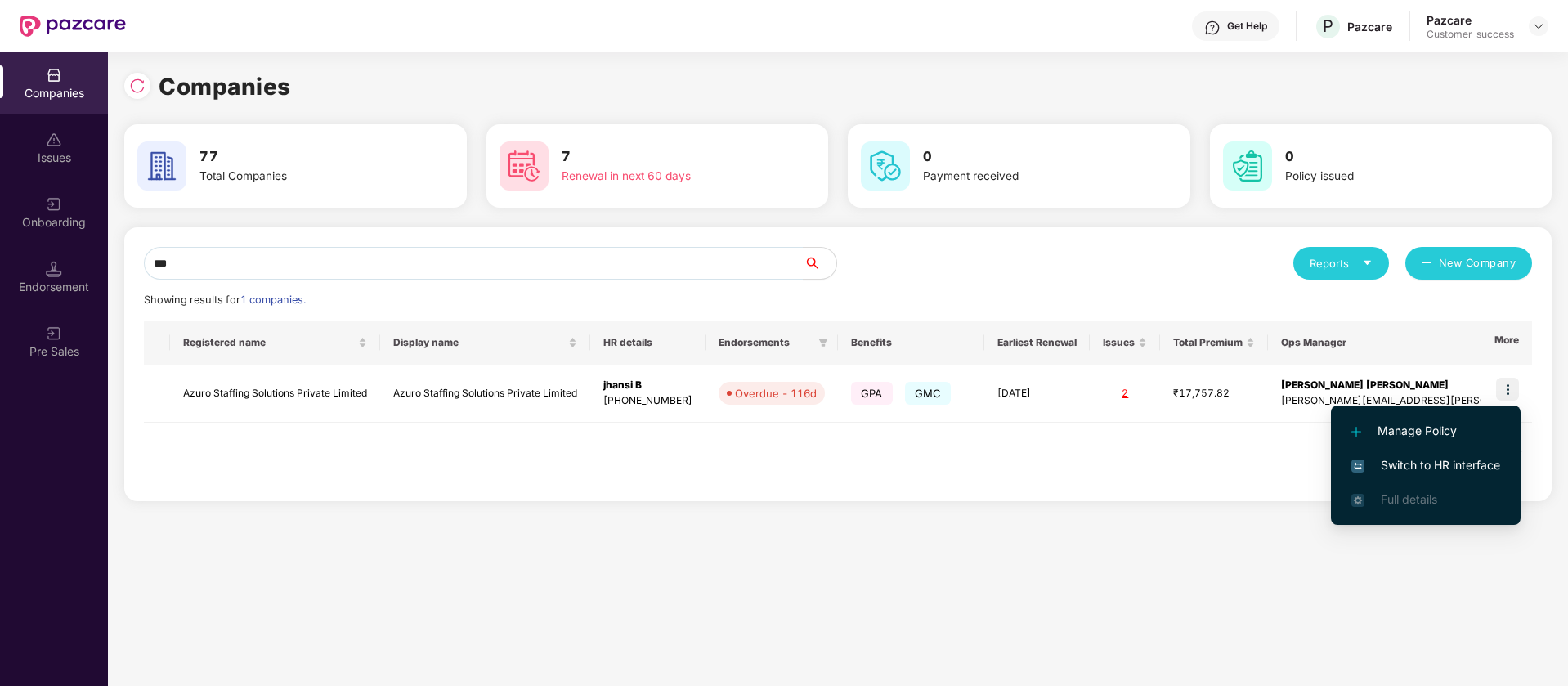
click at [1467, 465] on span "Switch to HR interface" at bounding box center [1426, 464] width 149 height 18
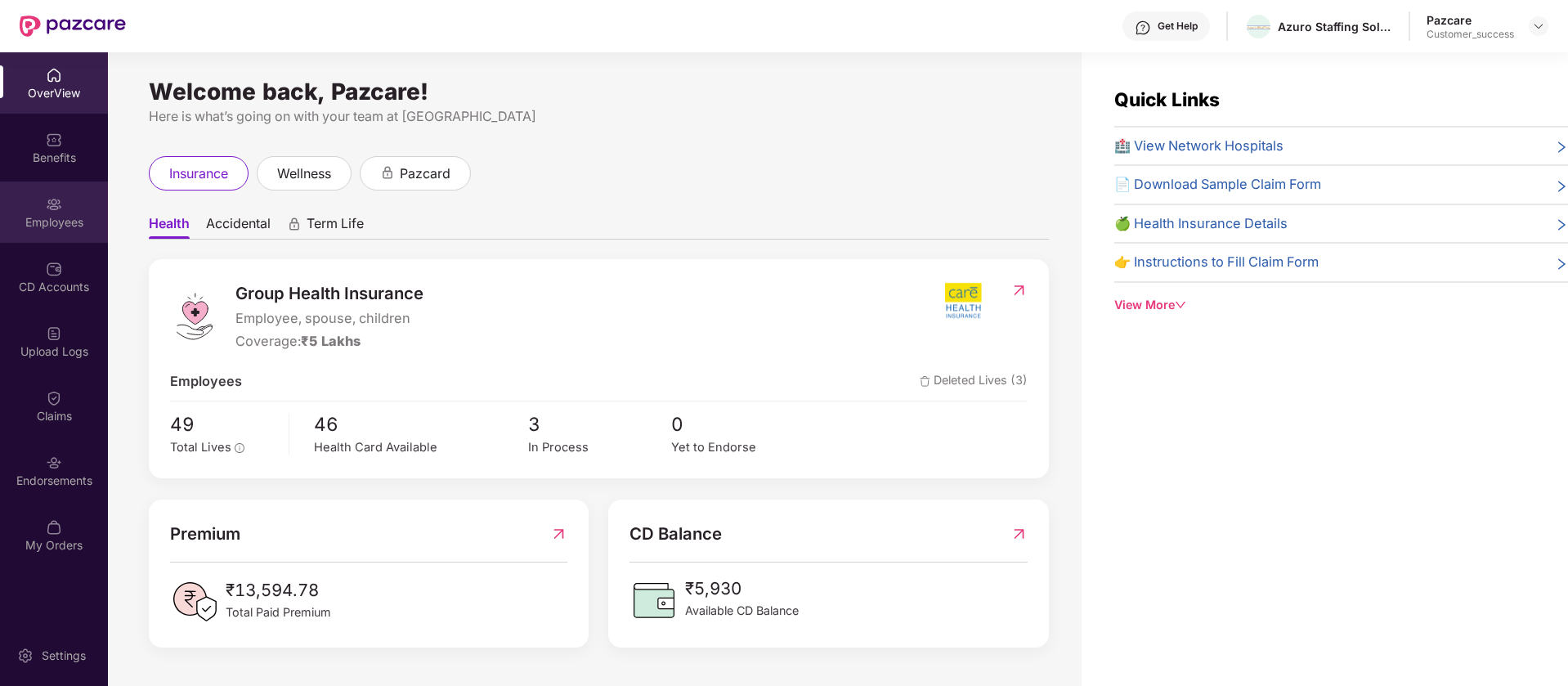
click at [58, 224] on div "Employees" at bounding box center [54, 222] width 108 height 16
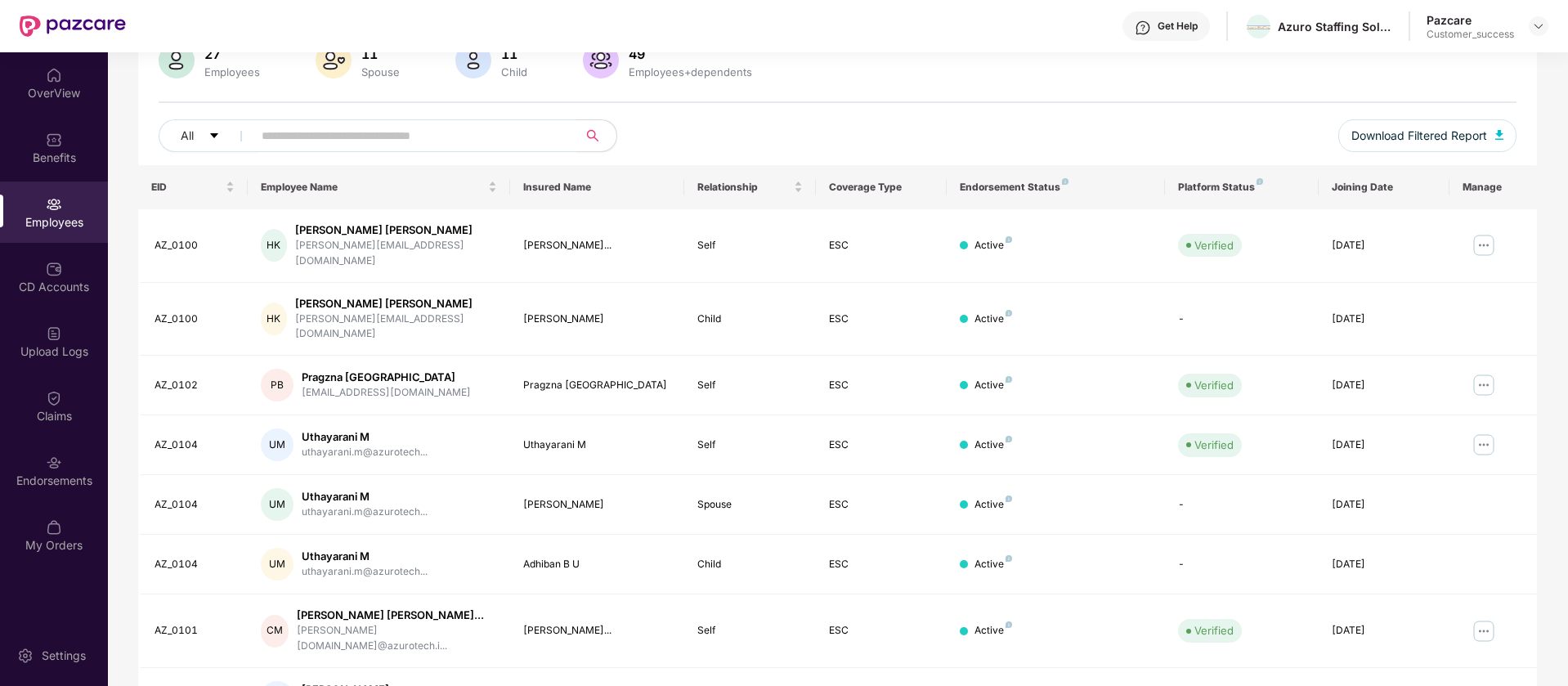
scroll to position [114, 0]
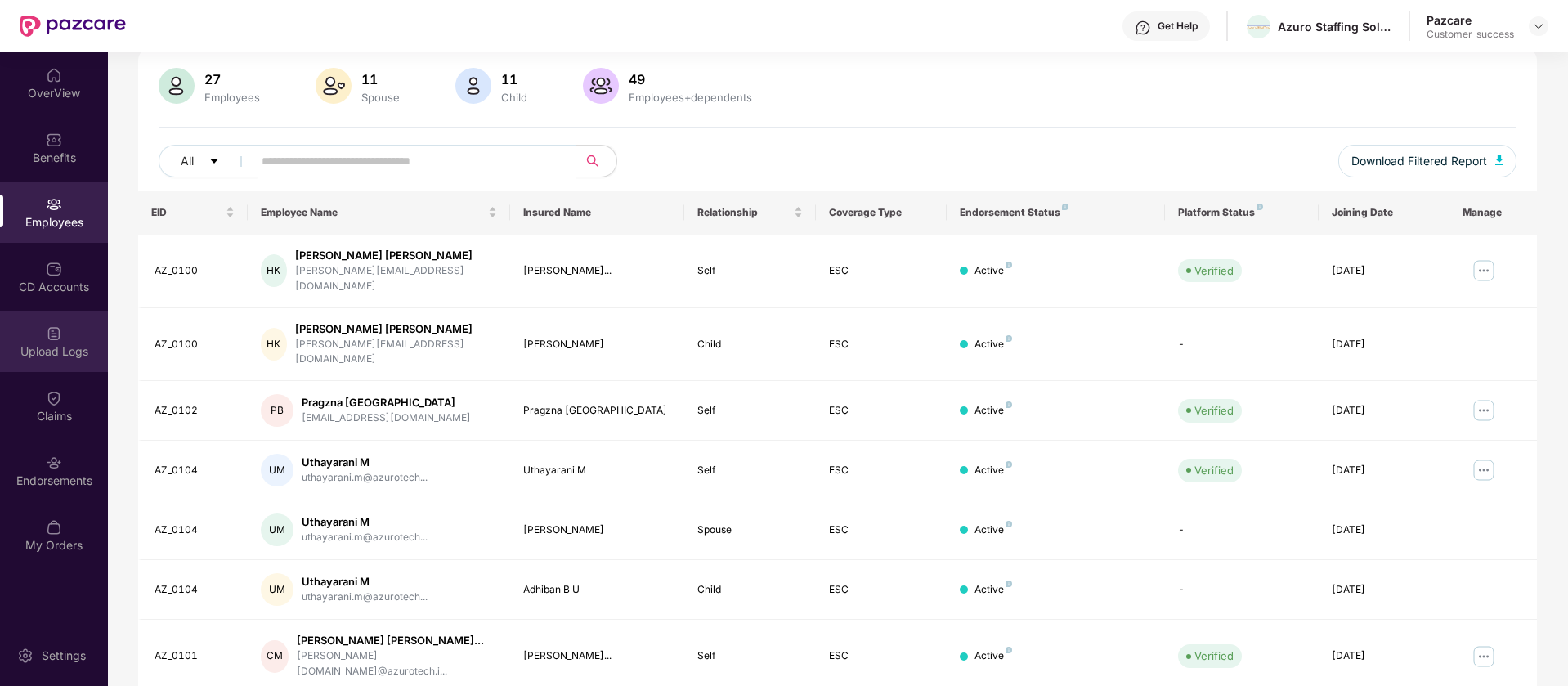
click at [85, 351] on div "Upload Logs" at bounding box center [54, 351] width 108 height 16
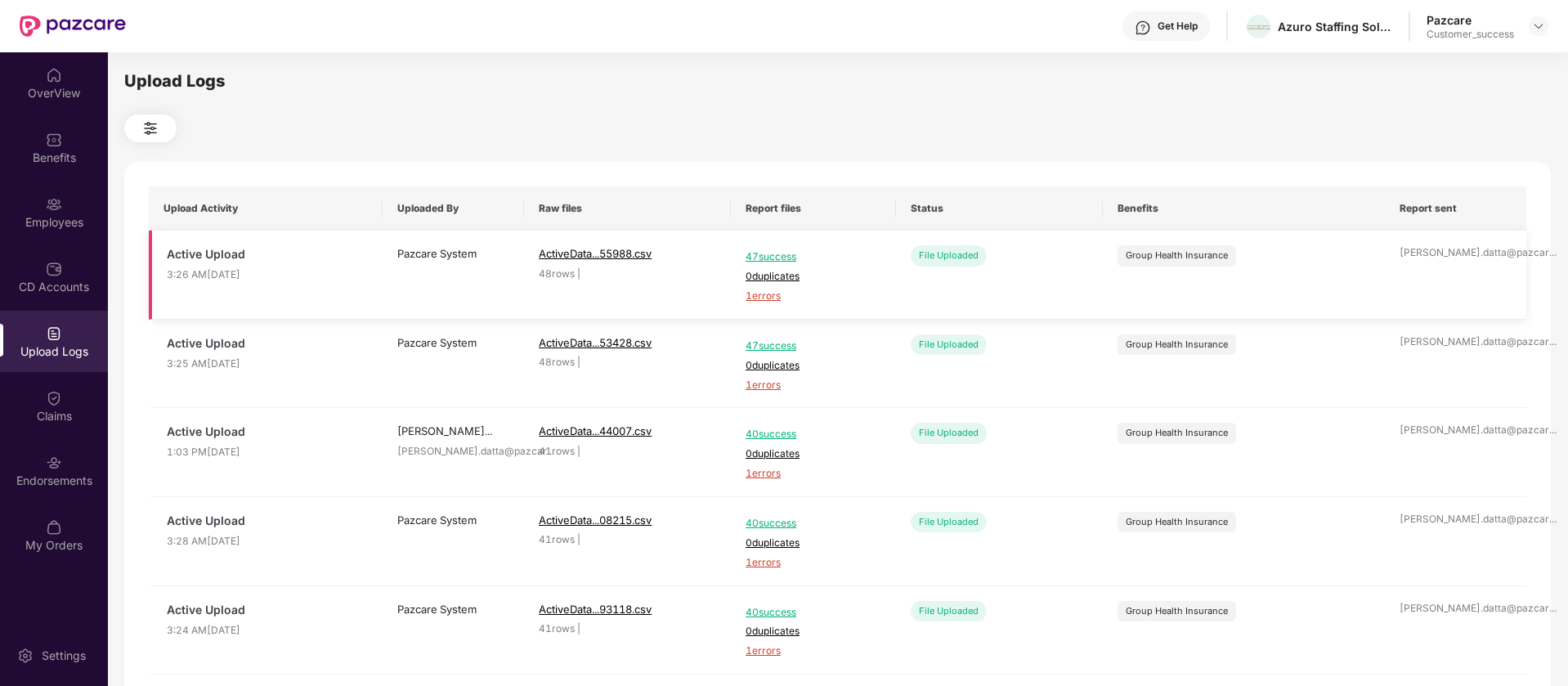
click at [767, 297] on span "1 errors" at bounding box center [813, 297] width 135 height 15
click at [71, 468] on div "Endorsements" at bounding box center [54, 470] width 108 height 61
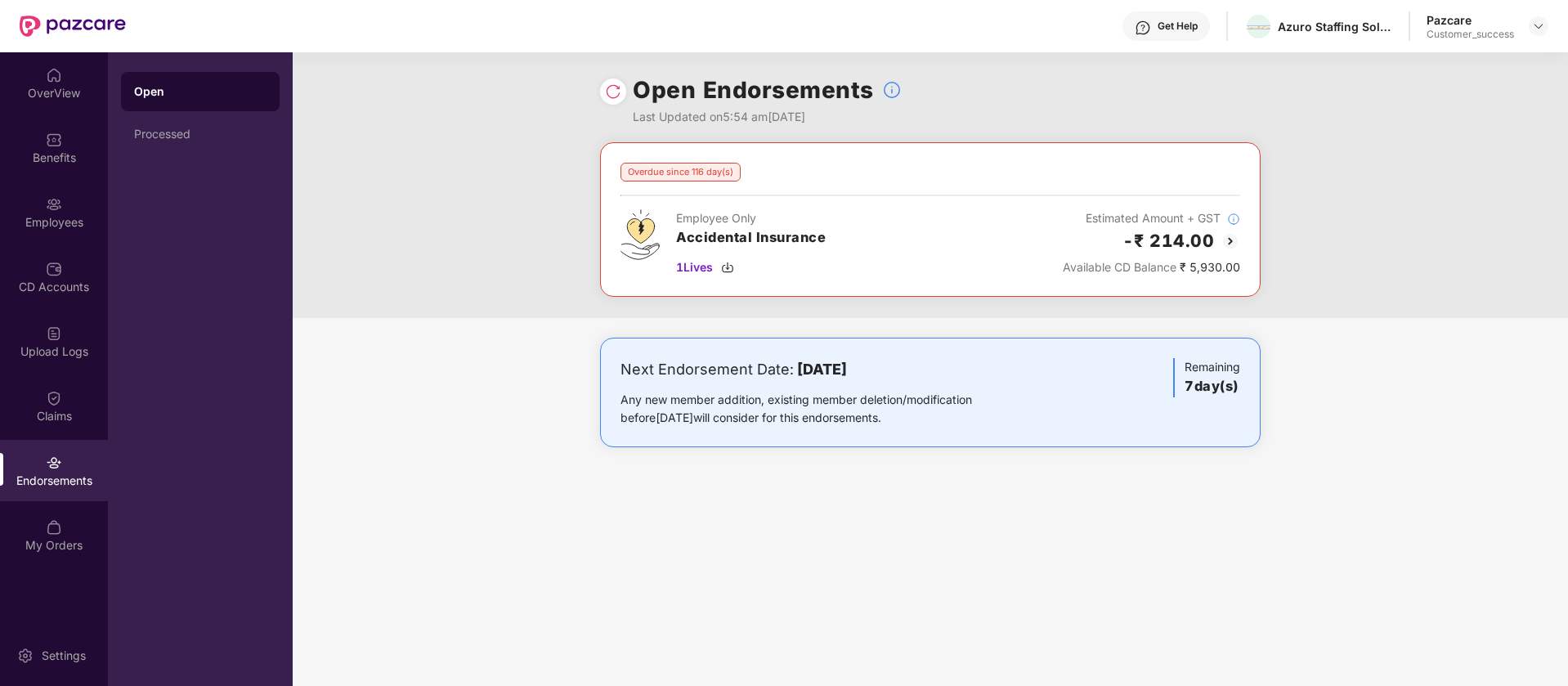
click at [620, 94] on img at bounding box center [613, 91] width 16 height 16
click at [614, 94] on img at bounding box center [613, 91] width 16 height 16
click at [162, 122] on div "Processed" at bounding box center [200, 134] width 159 height 39
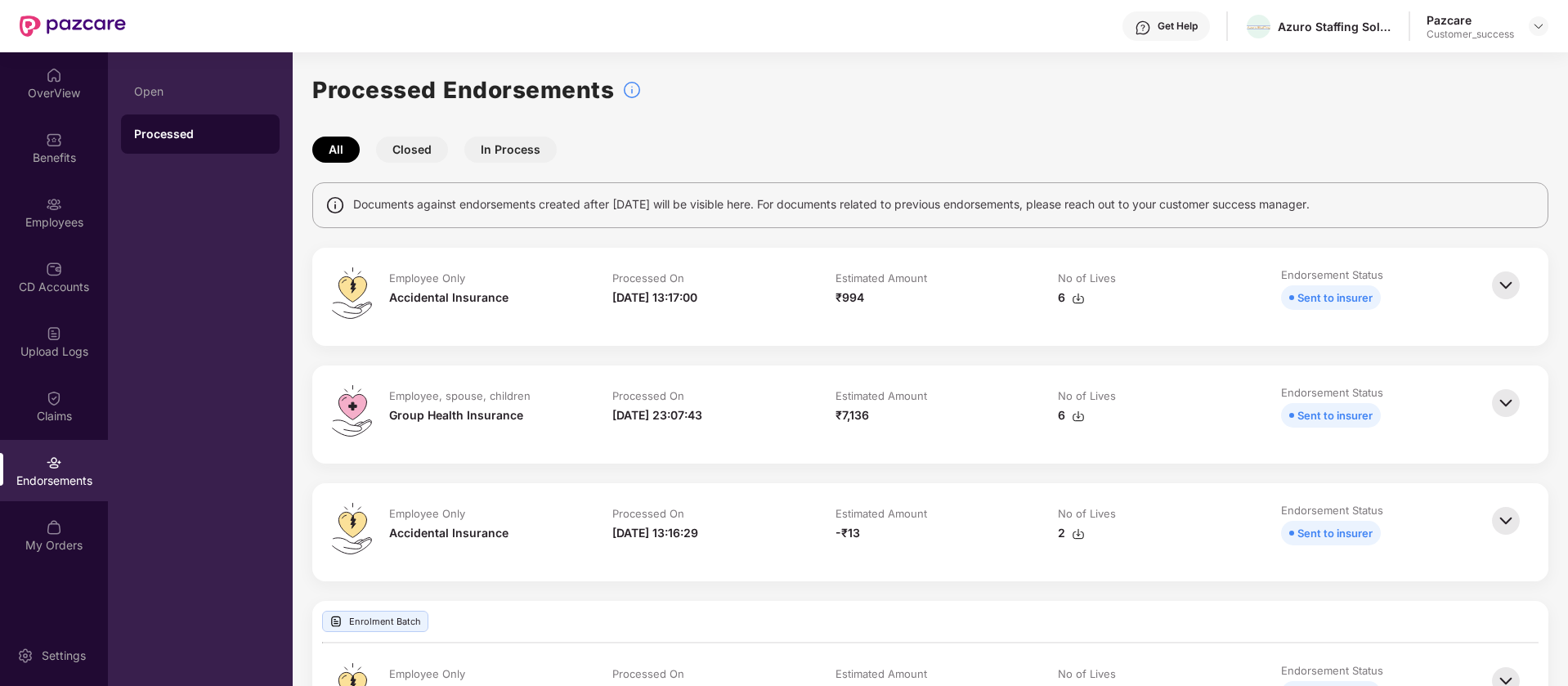
click at [1084, 416] on div "6" at bounding box center [1153, 415] width 191 height 18
click at [1536, 18] on div at bounding box center [1538, 26] width 20 height 20
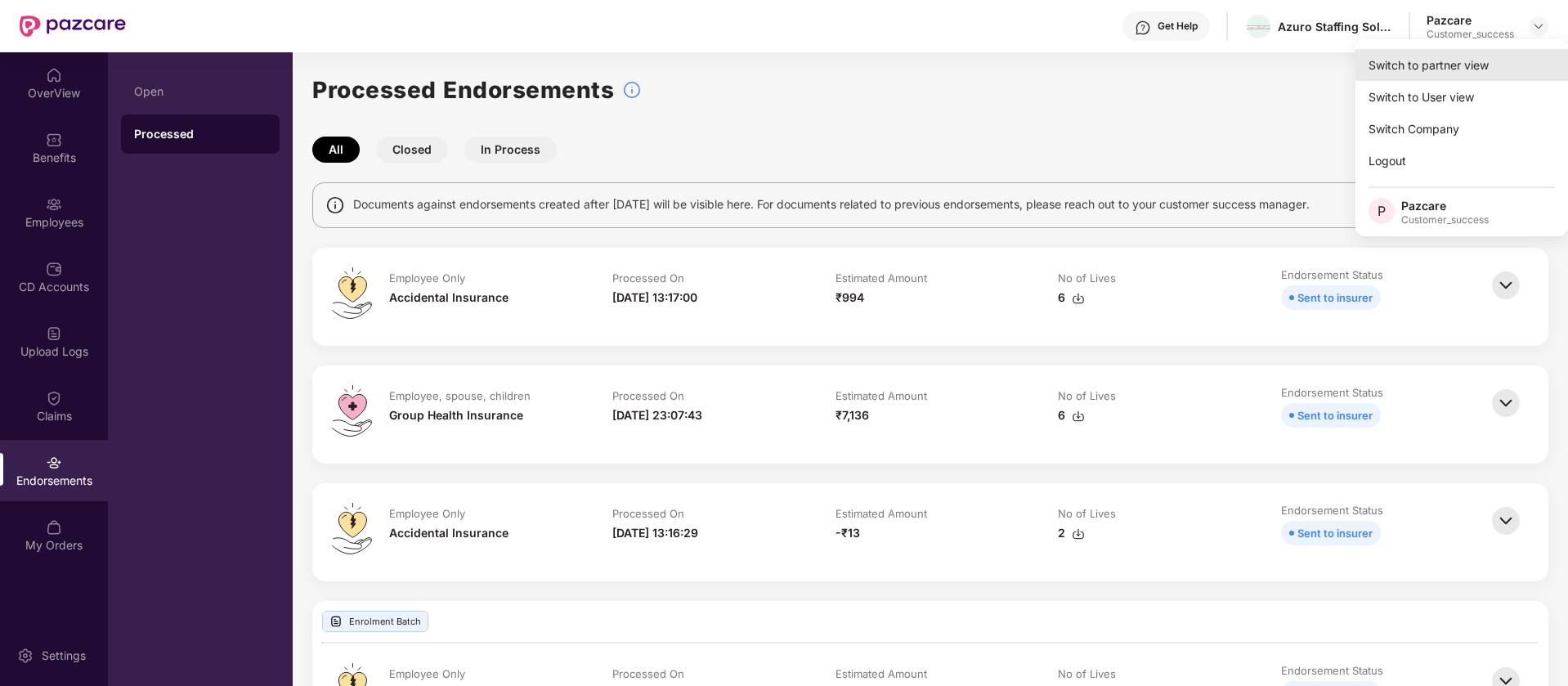
click at [1482, 72] on div "Switch to partner view" at bounding box center [1461, 65] width 212 height 32
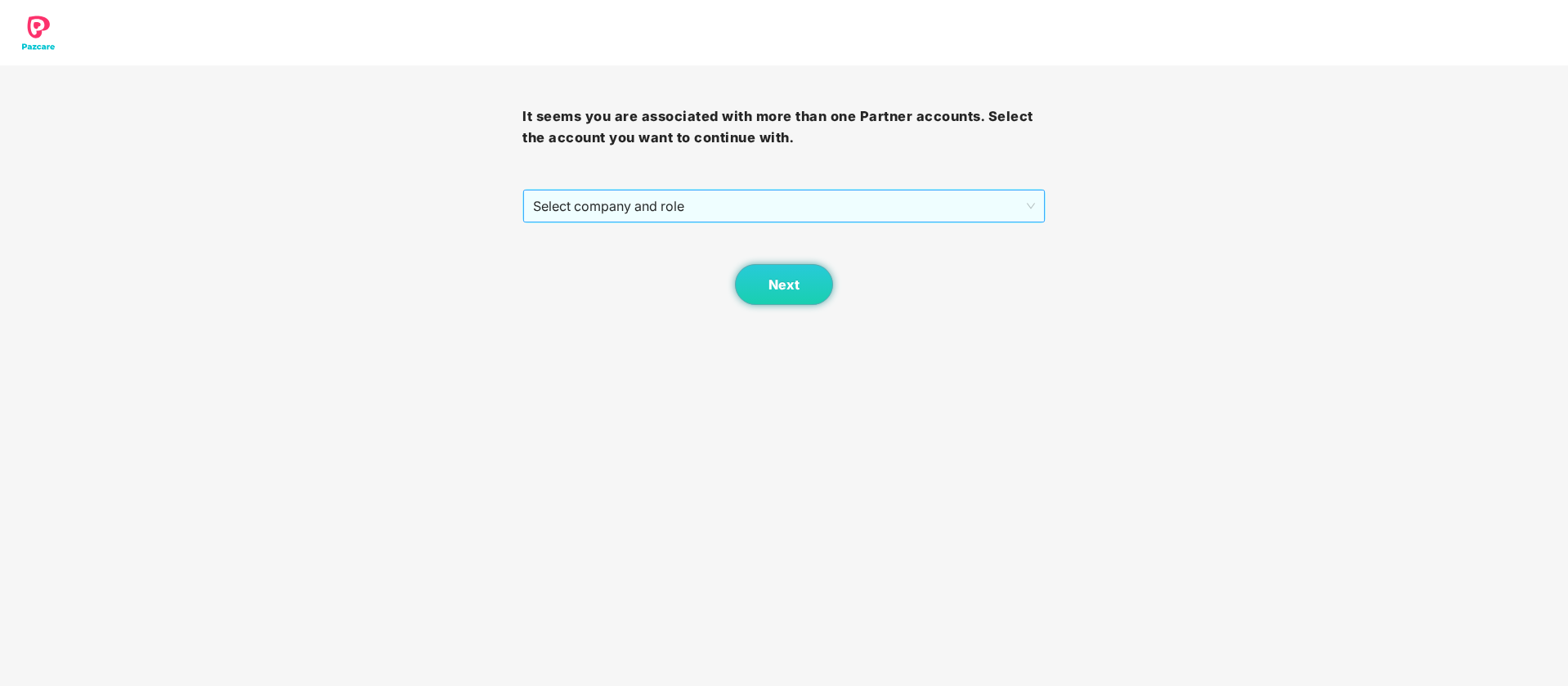
click at [826, 201] on span "Select company and role" at bounding box center [784, 206] width 501 height 31
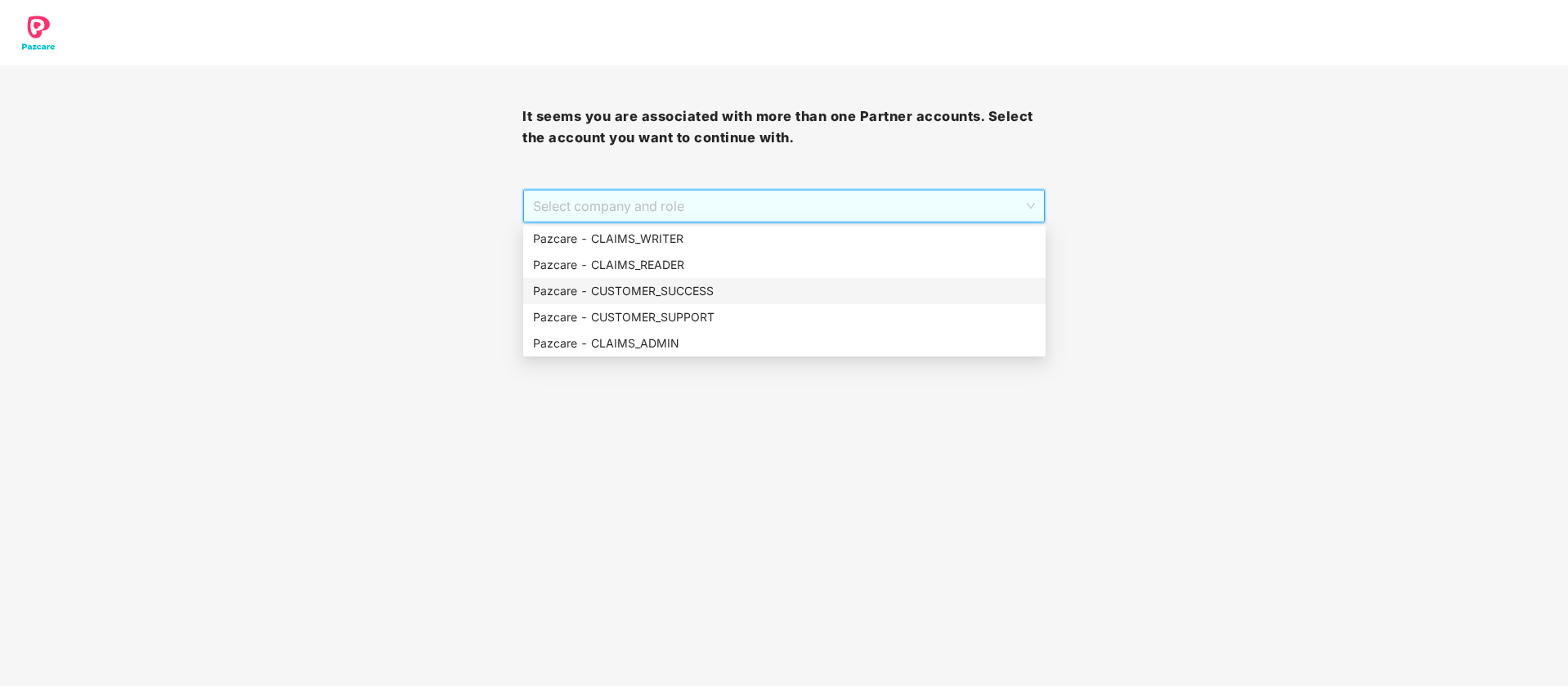
click at [708, 297] on div "Pazcare - CUSTOMER_SUCCESS" at bounding box center [785, 291] width 503 height 18
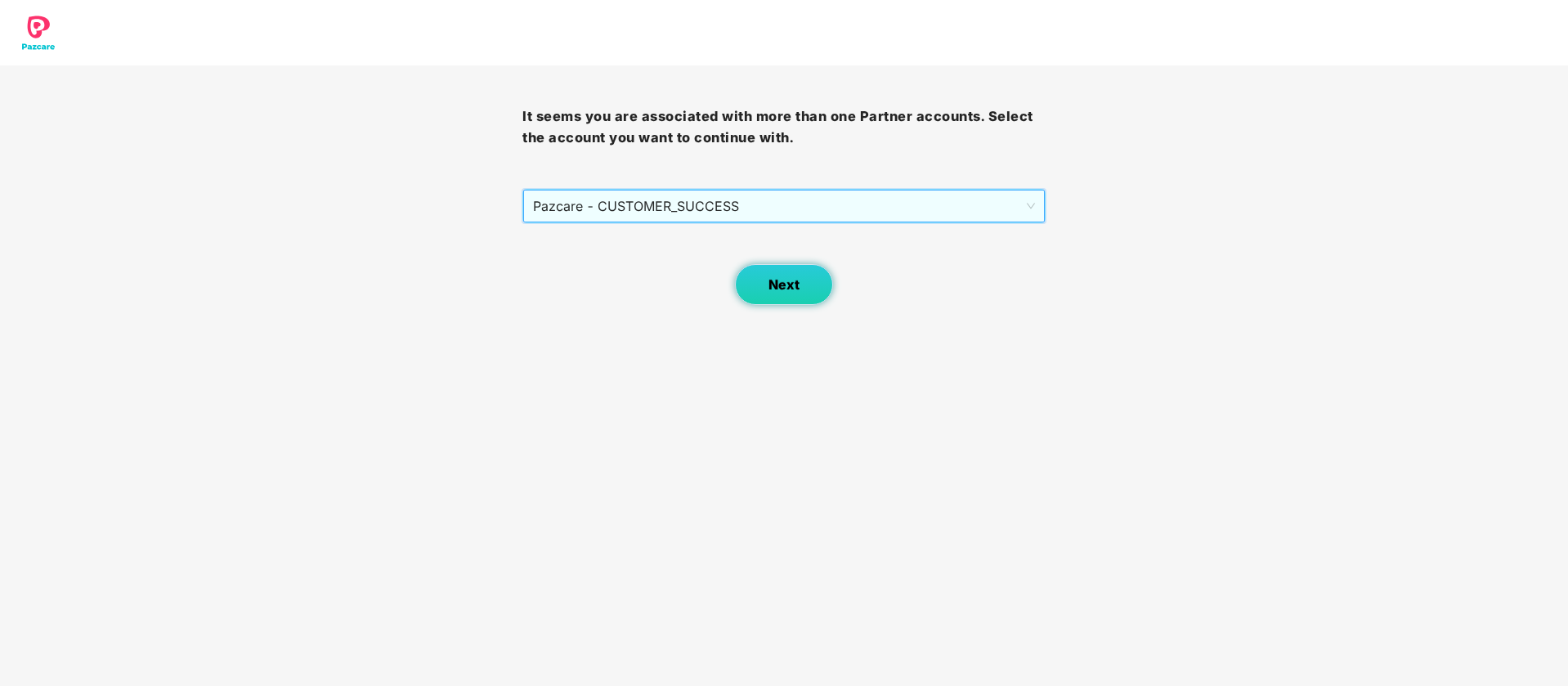
click at [770, 297] on button "Next" at bounding box center [784, 285] width 98 height 41
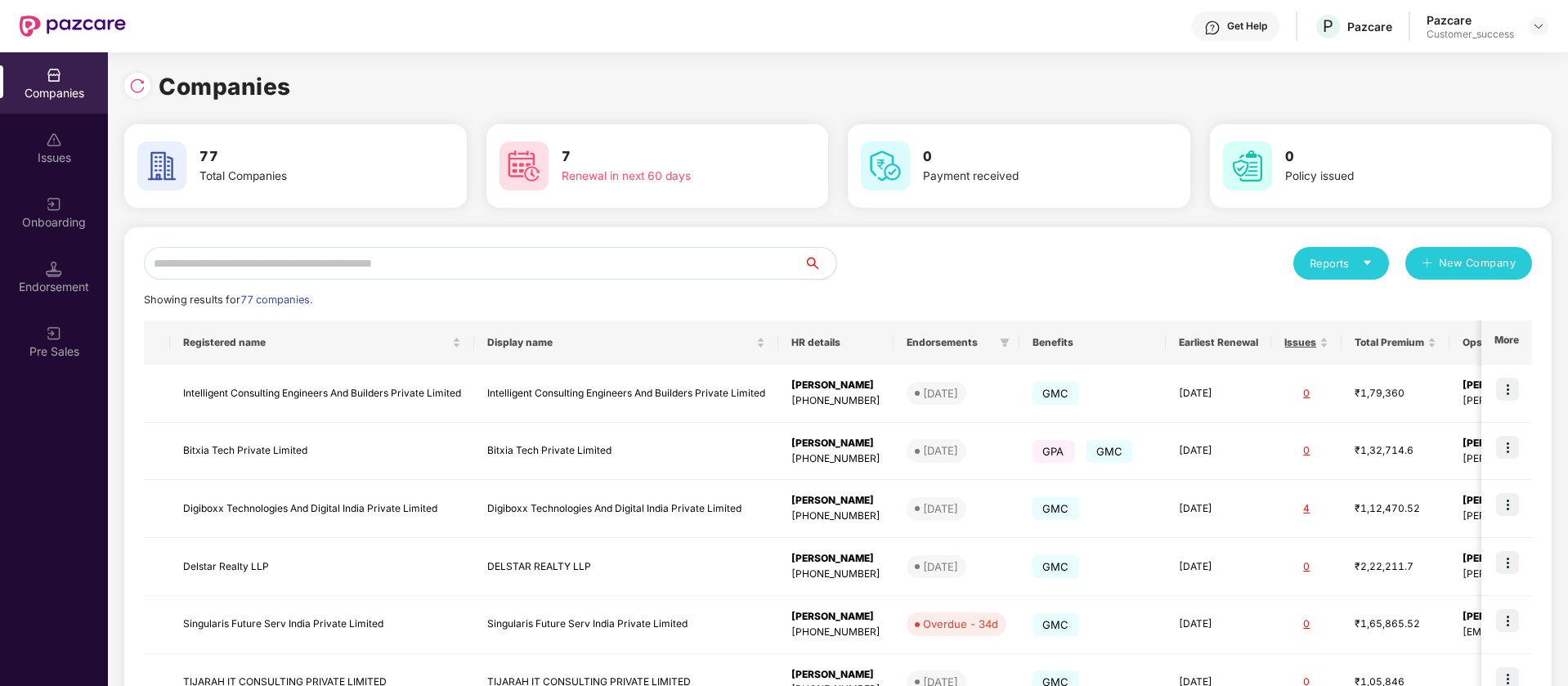
click at [312, 268] on input "text" at bounding box center [474, 263] width 660 height 32
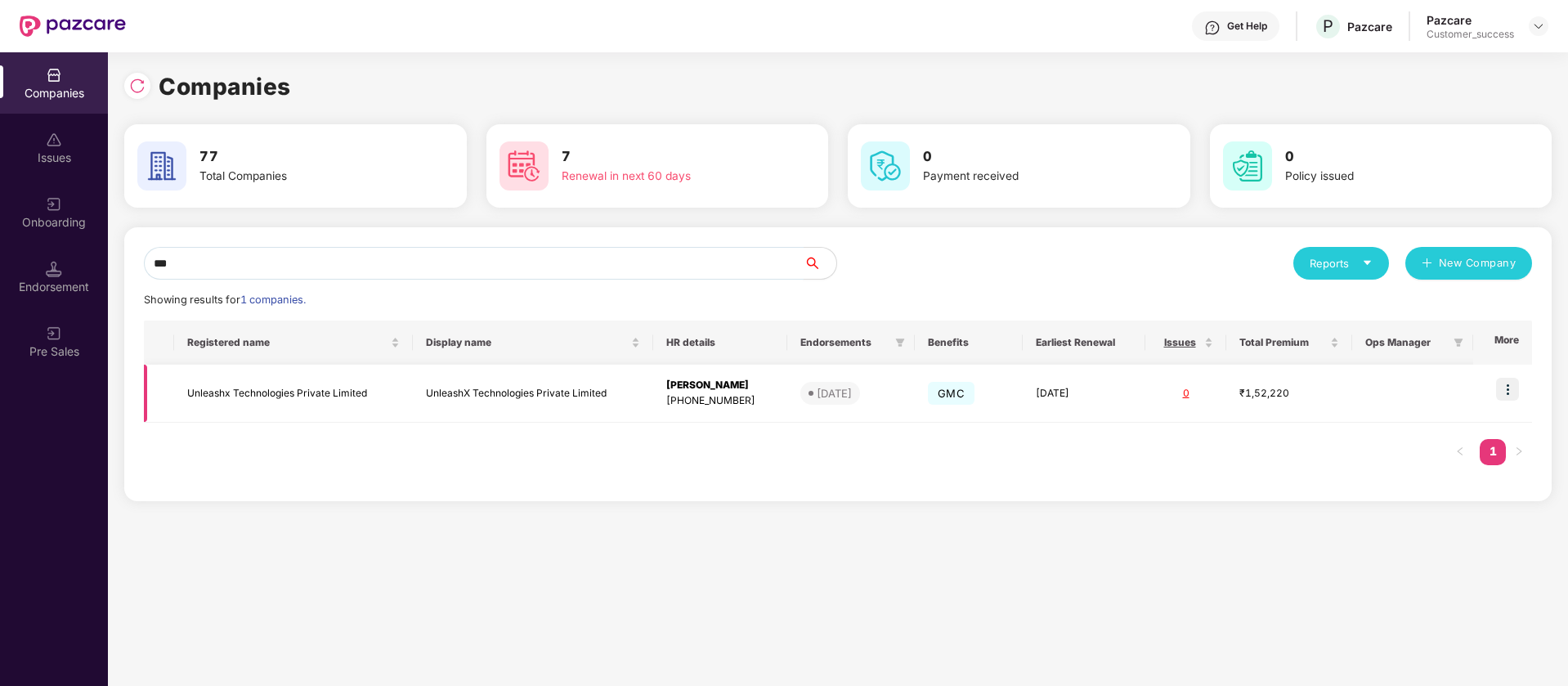
type input "***"
click at [1514, 389] on img at bounding box center [1507, 389] width 23 height 23
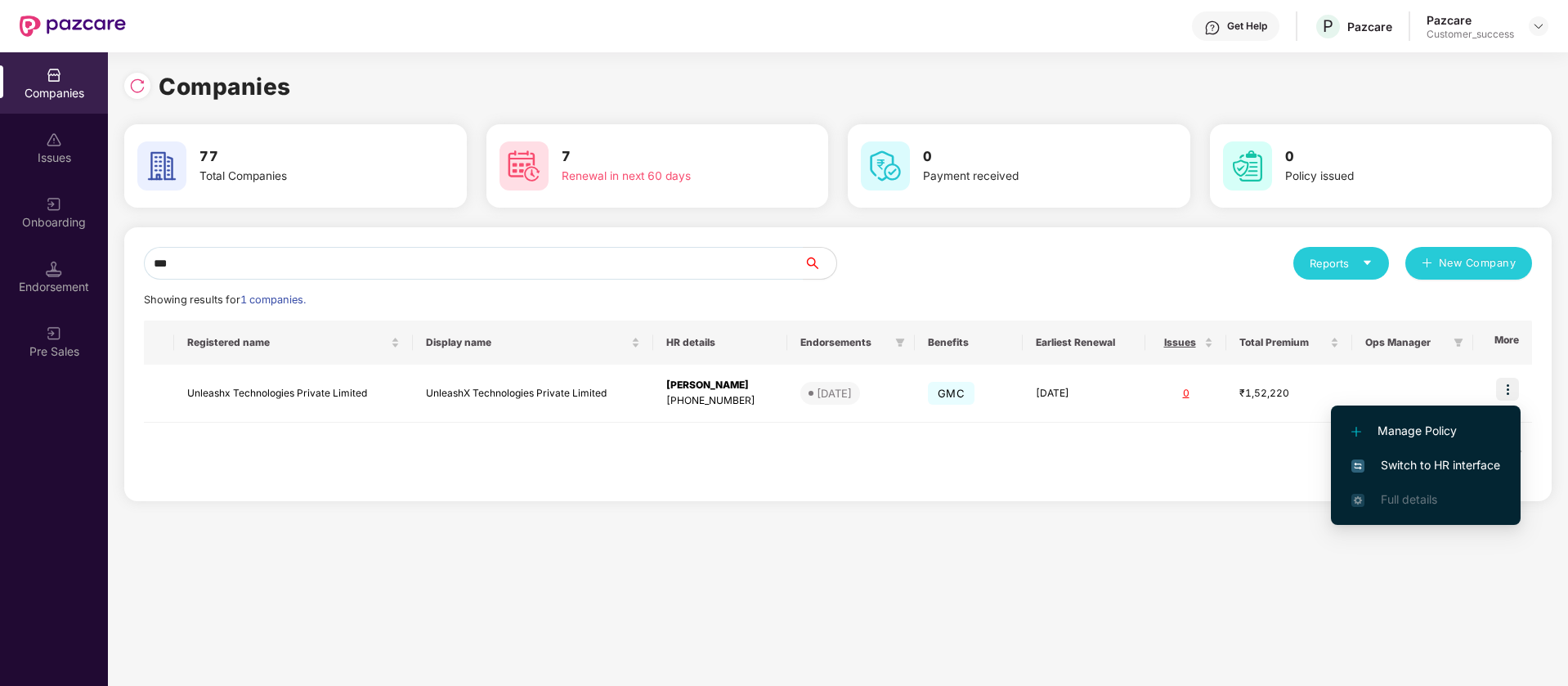
click at [1457, 458] on span "Switch to HR interface" at bounding box center [1426, 464] width 149 height 18
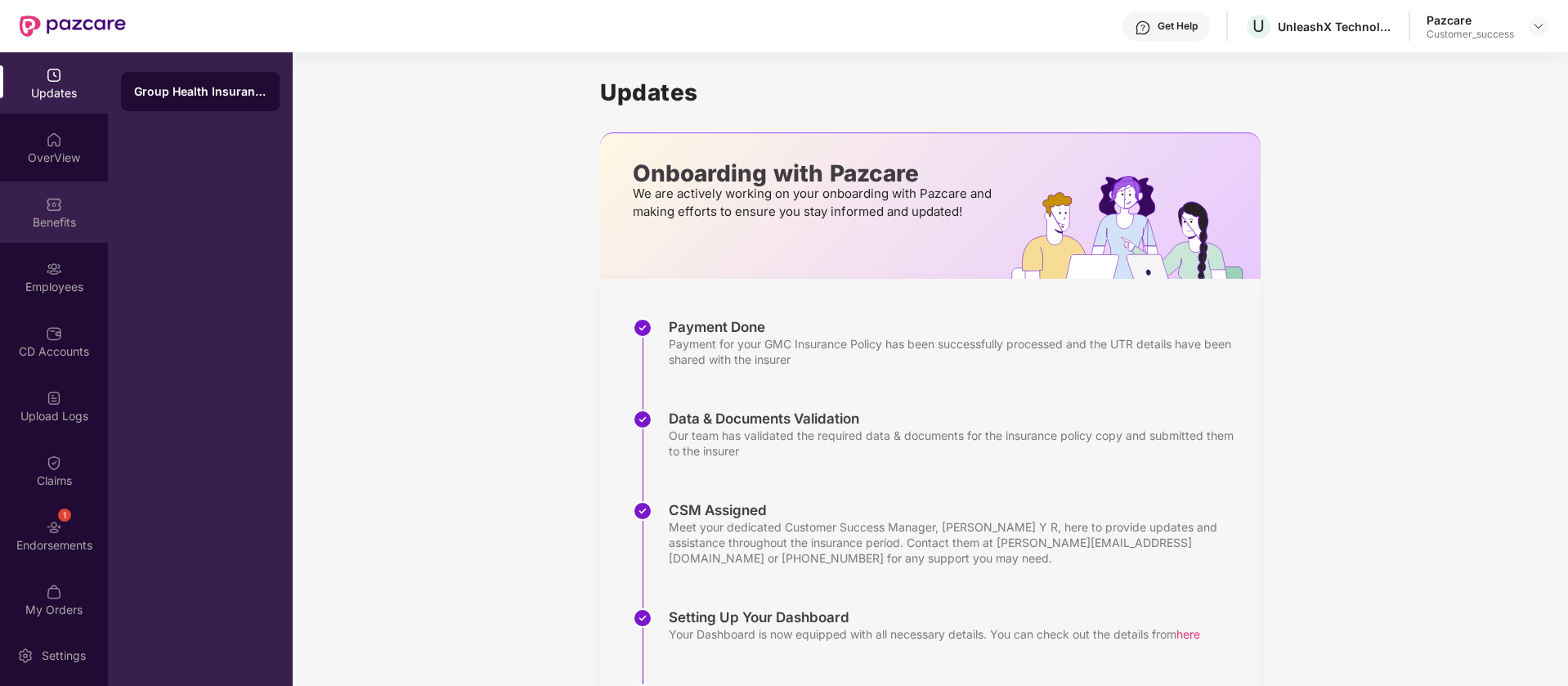
click at [59, 223] on div "Benefits" at bounding box center [54, 222] width 108 height 16
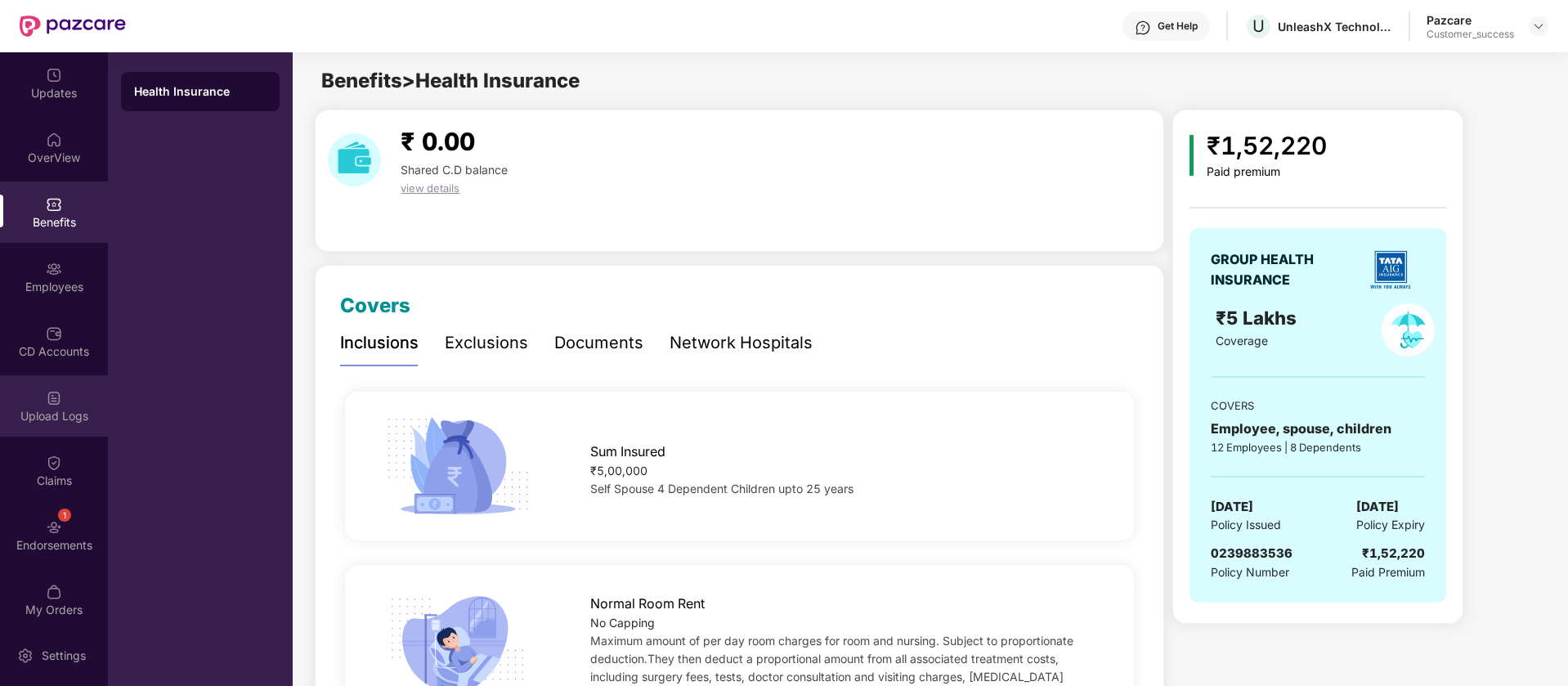
click at [79, 393] on div "Upload Logs" at bounding box center [54, 406] width 108 height 61
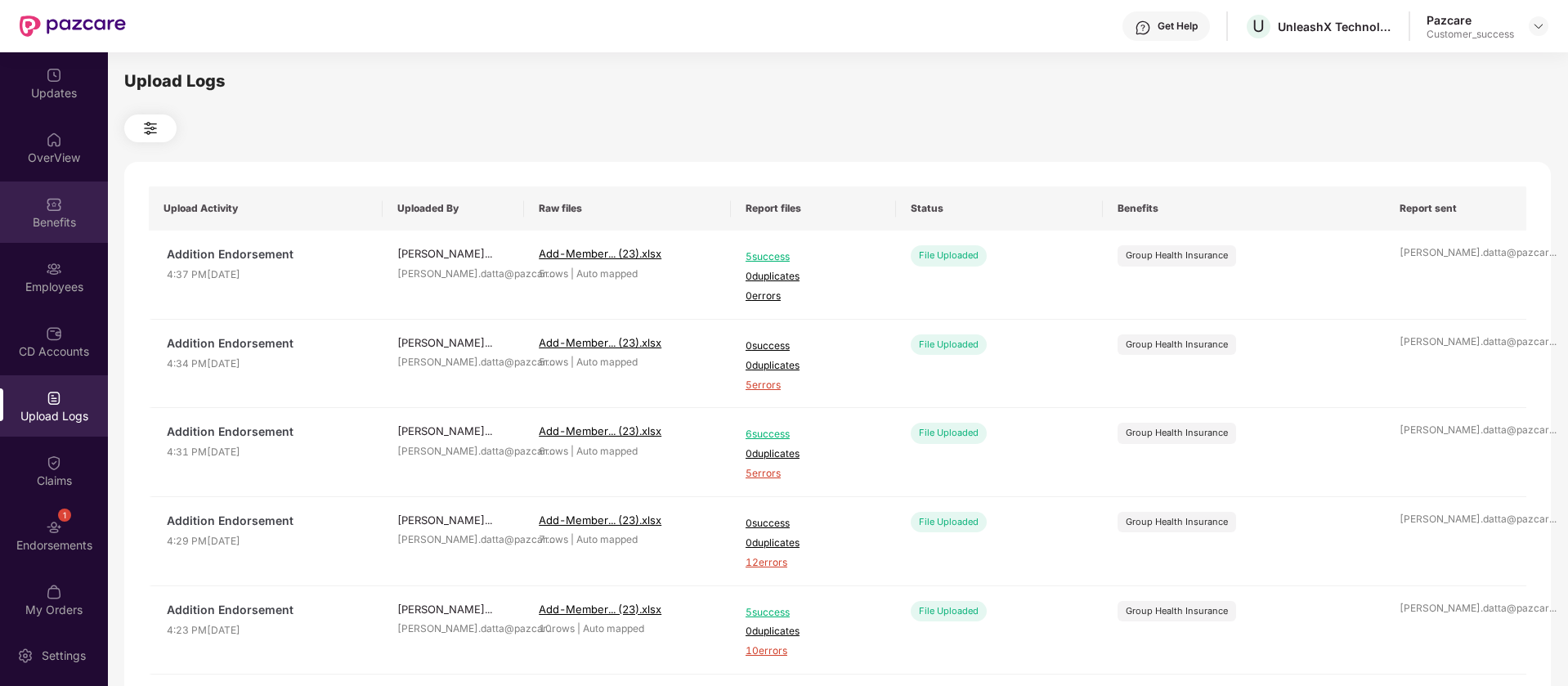
click at [54, 235] on div "Benefits" at bounding box center [54, 212] width 108 height 61
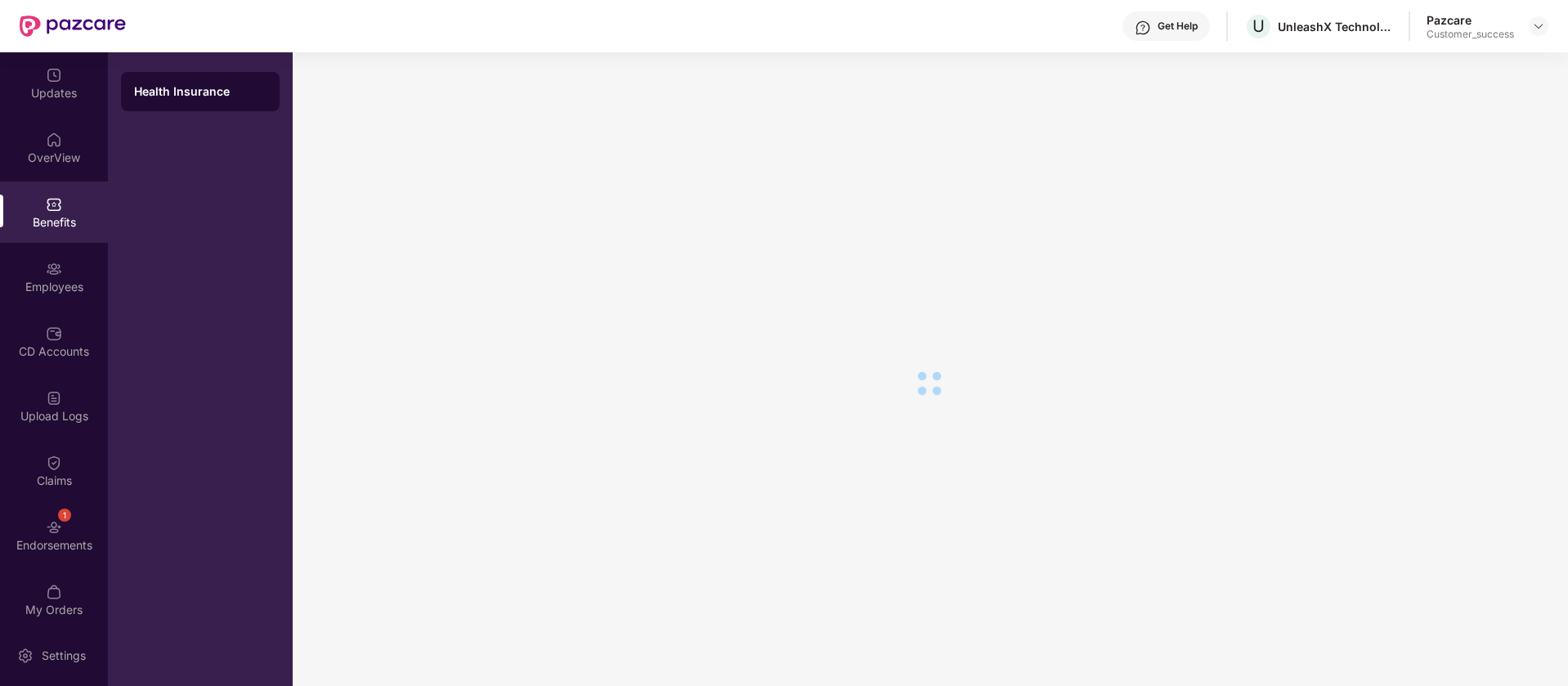
click at [55, 306] on div "Employees" at bounding box center [54, 277] width 108 height 61
